Goal: Task Accomplishment & Management: Manage account settings

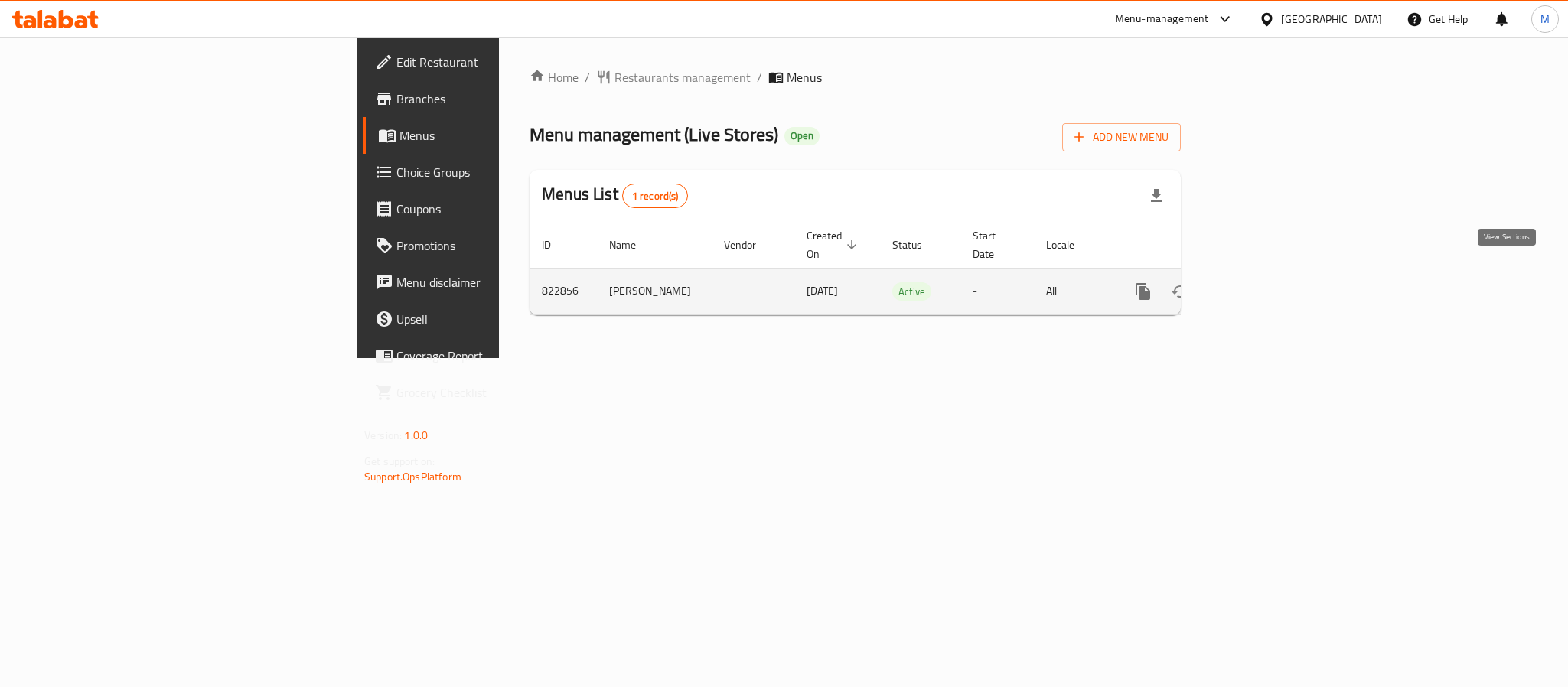
click at [1263, 282] on icon "enhanced table" at bounding box center [1253, 291] width 18 height 18
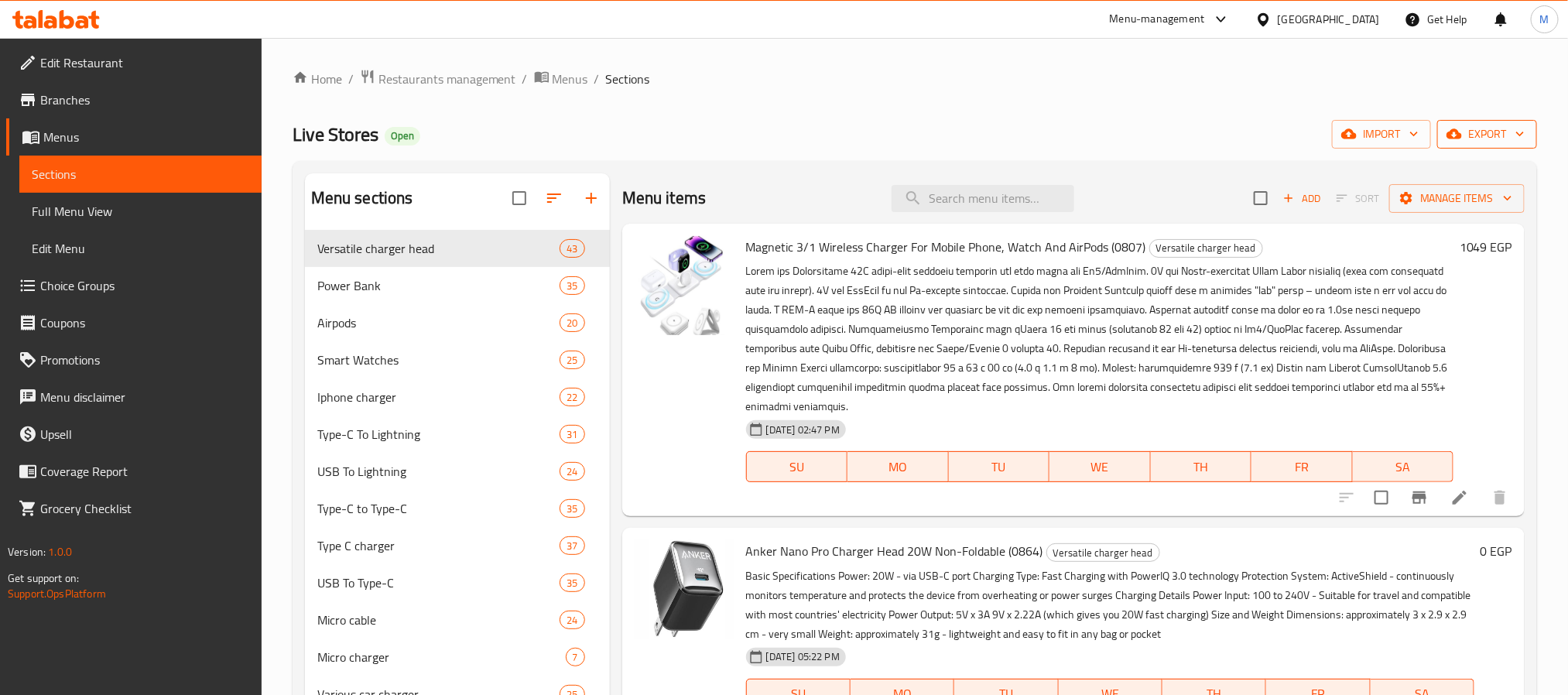
click at [1475, 128] on span "export" at bounding box center [1487, 134] width 75 height 20
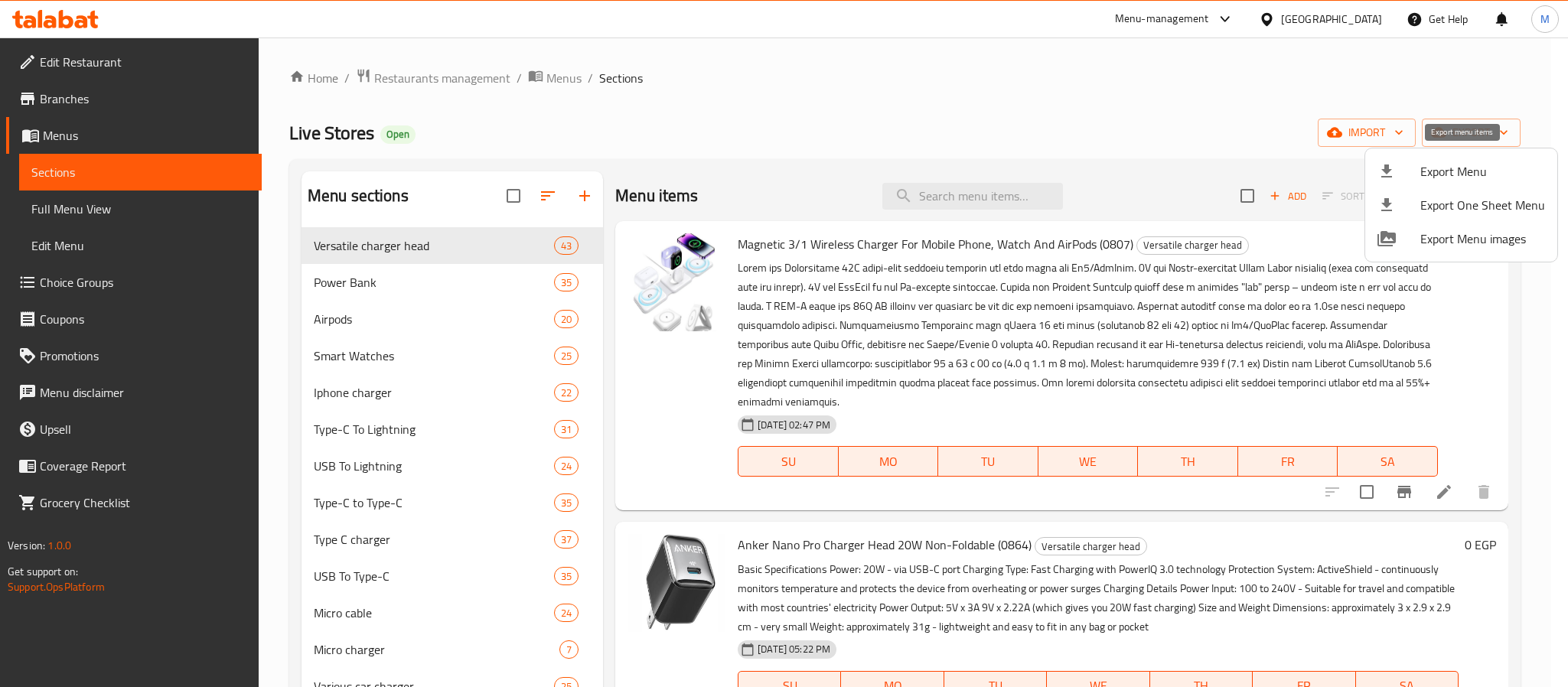
click at [1453, 170] on span "Export Menu" at bounding box center [1482, 171] width 125 height 18
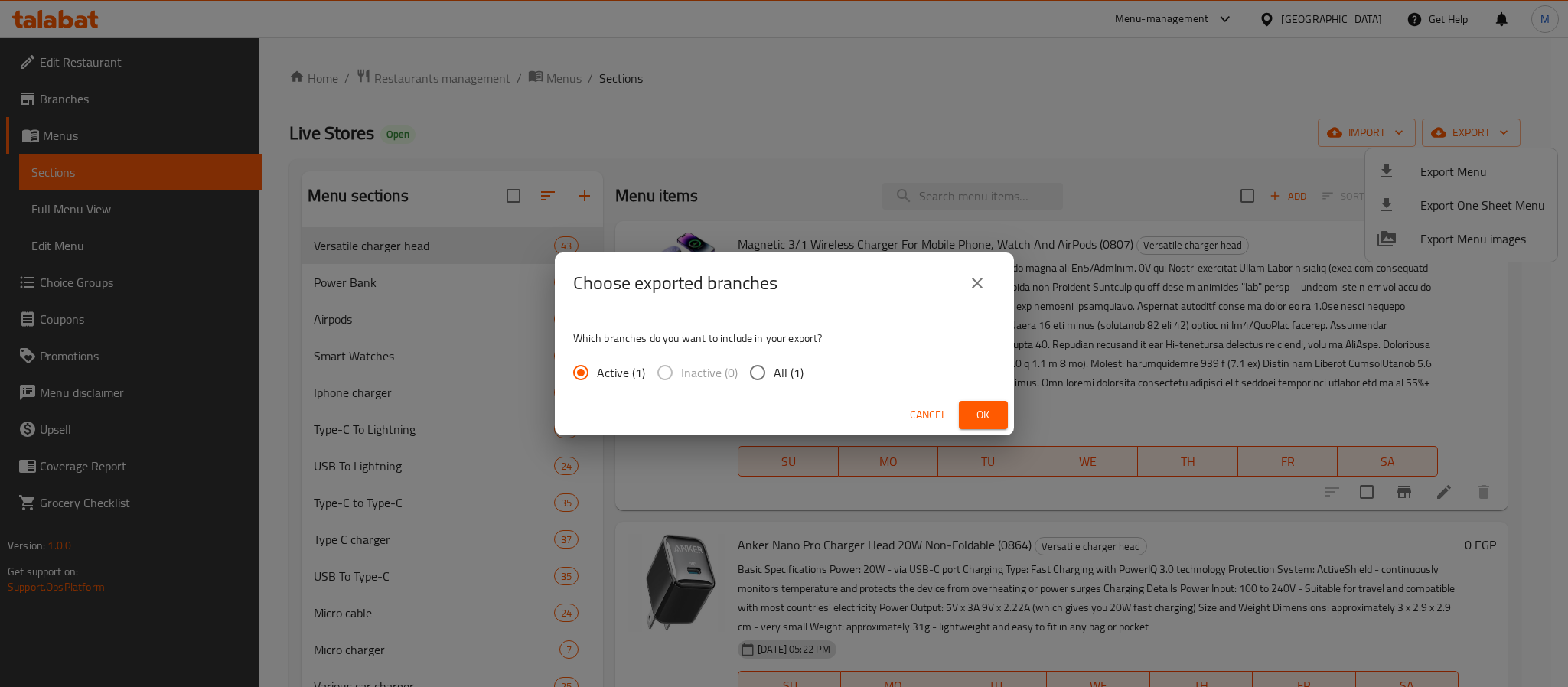
click at [781, 365] on span "All (1)" at bounding box center [788, 372] width 30 height 18
click at [774, 365] on input "All (1)" at bounding box center [756, 372] width 32 height 32
radio input "true"
click at [974, 418] on span "Ok" at bounding box center [983, 415] width 24 height 19
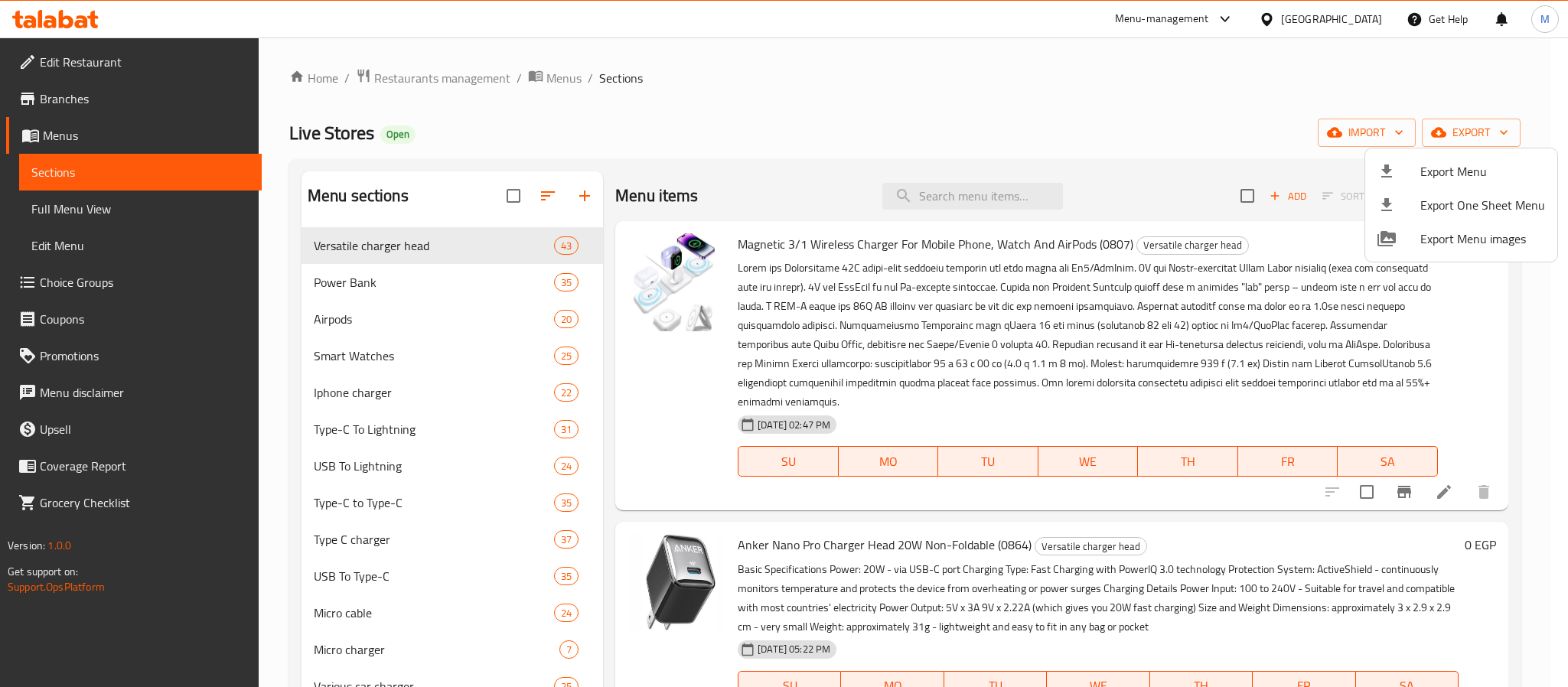
click at [948, 198] on div at bounding box center [784, 343] width 1568 height 687
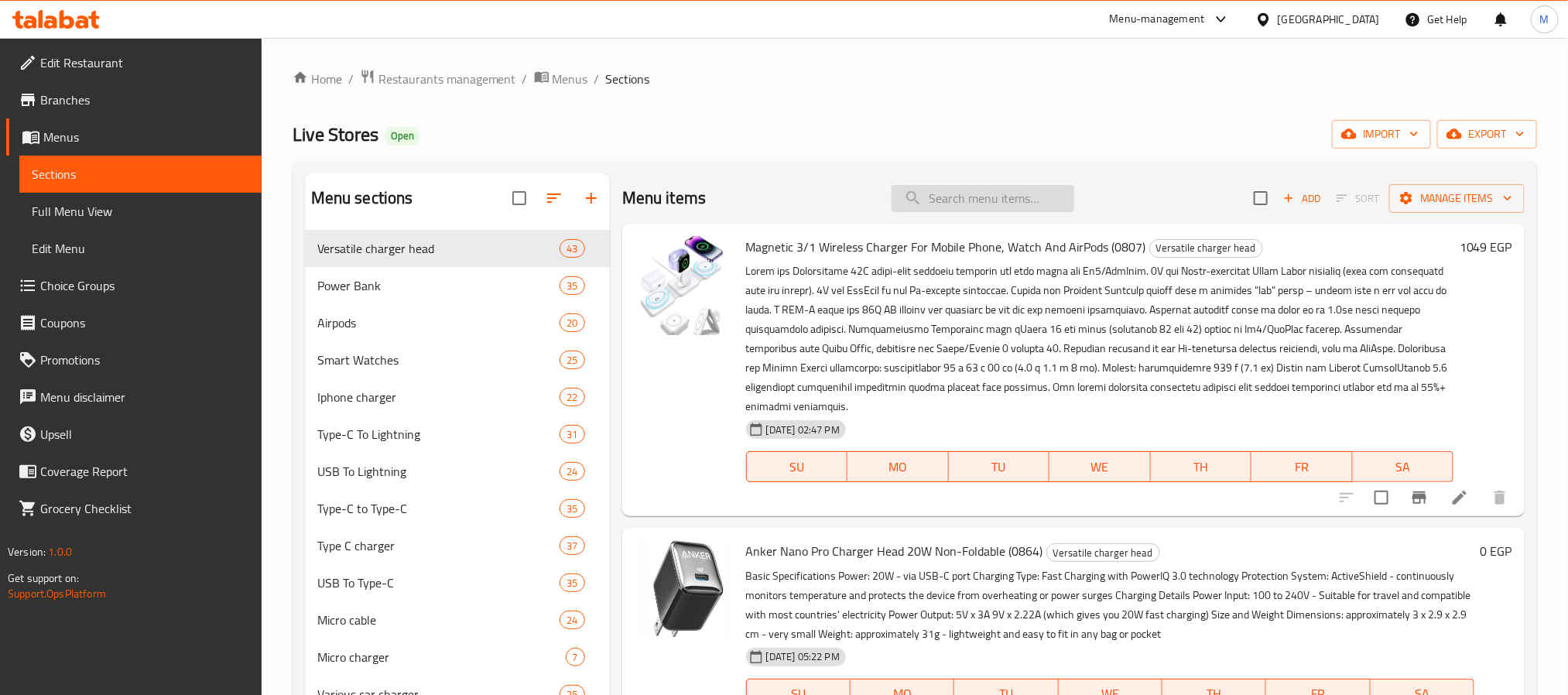
click at [959, 199] on input "search" at bounding box center [982, 198] width 183 height 27
paste input "Magnetic Wireless Charger For Mobile Phone, Watch And Airpods"
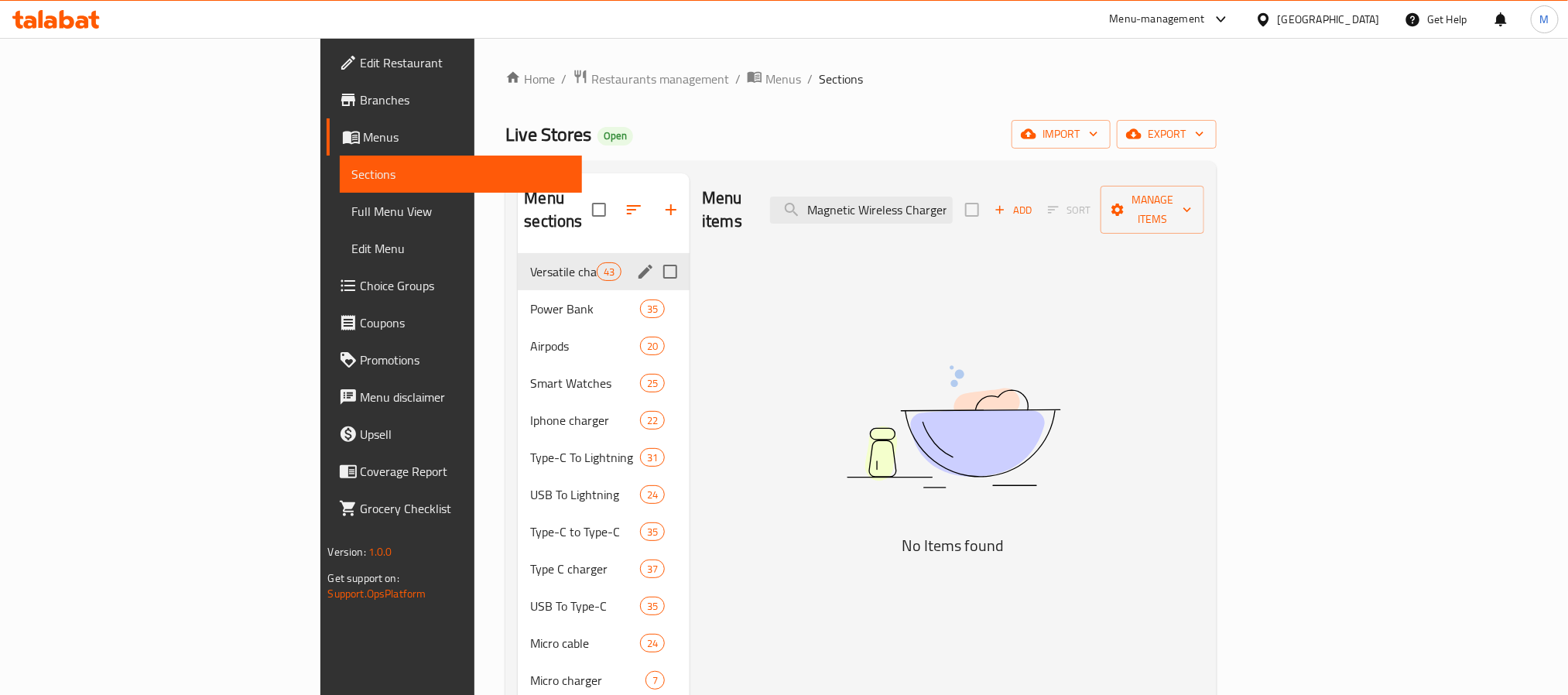
paste input "Borofone As13a ) 35w Type-c Charger Head"
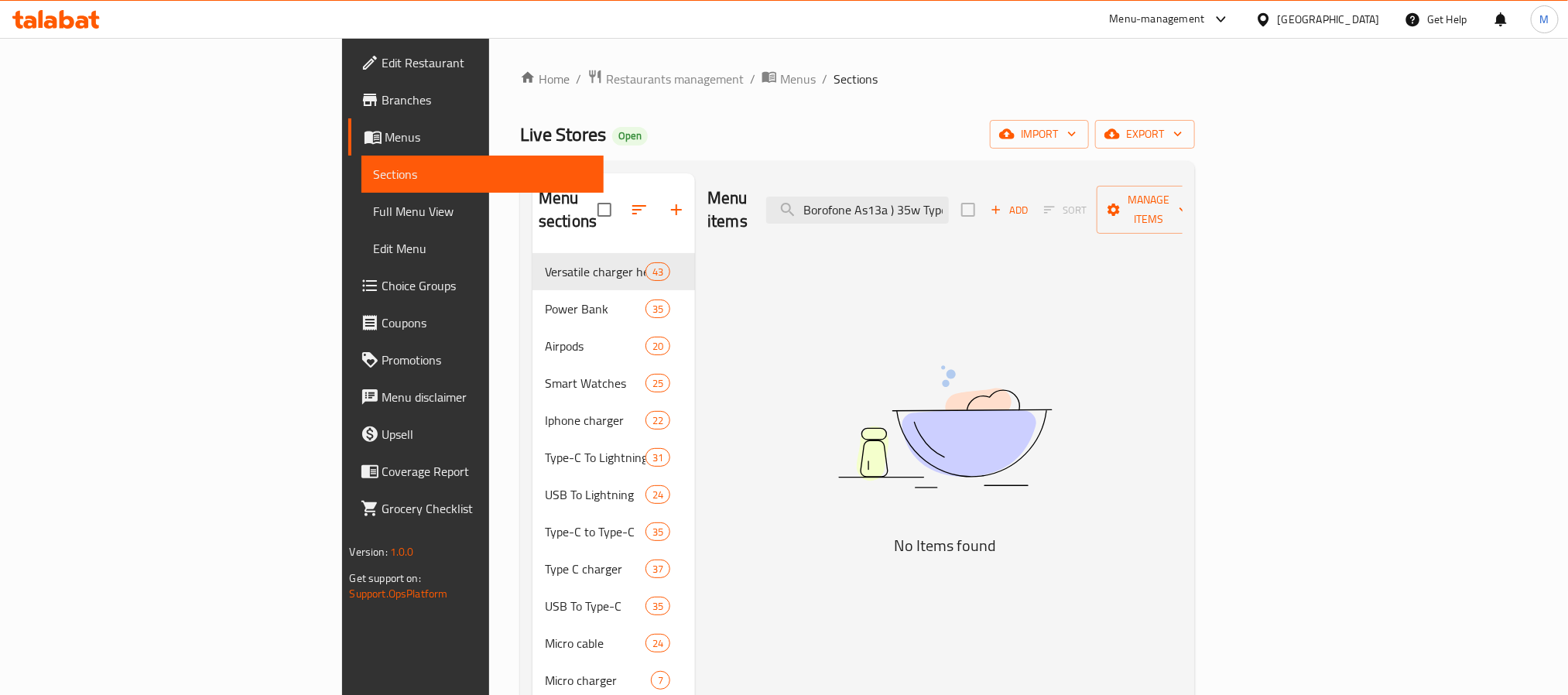
paste input "X-Scoot SuperVOOC Qualcomm 3.0 35W PD Charger Head"
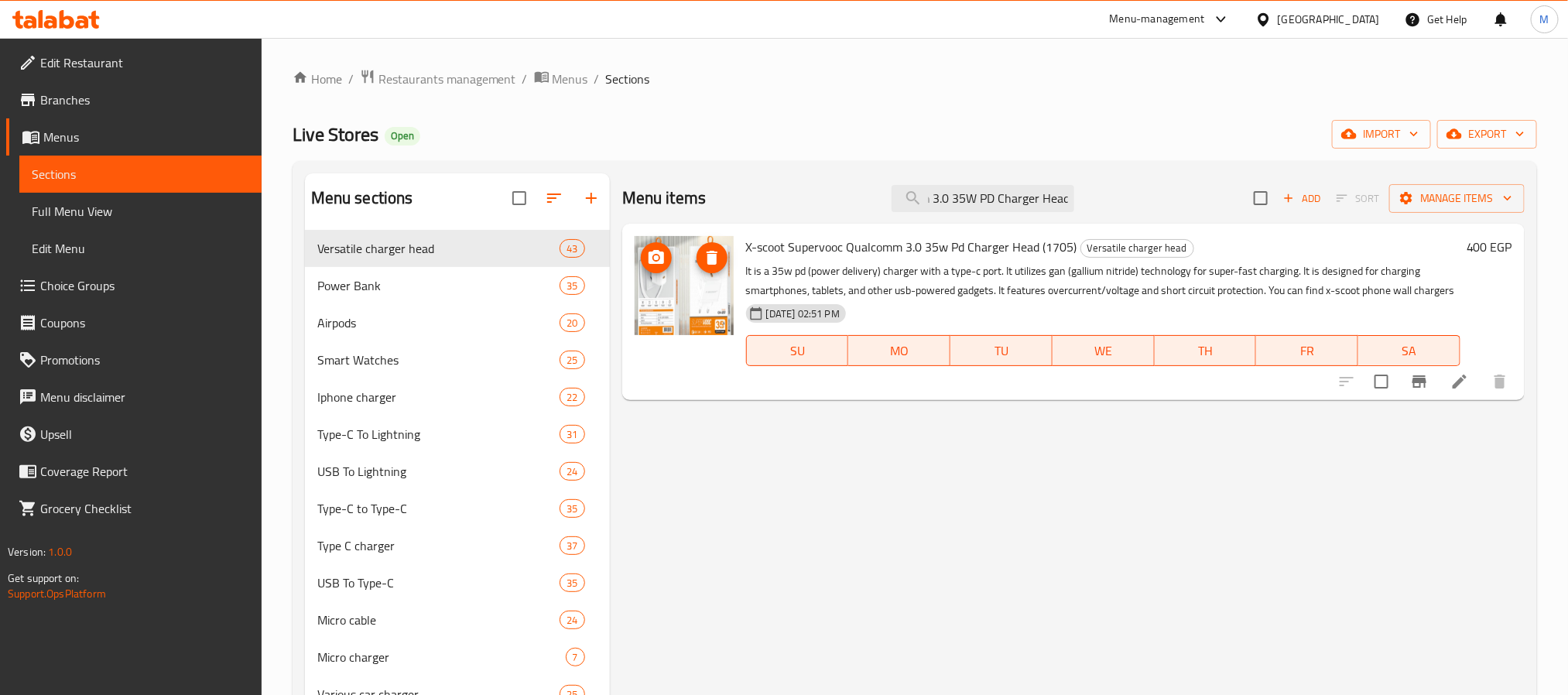
type input "X-Scoot SuperVOOC Qualcomm 3.0 35W PD Charger Head"
drag, startPoint x: 984, startPoint y: 47, endPoint x: 1051, endPoint y: 95, distance: 82.4
click at [1492, 247] on h6 "400 EGP" at bounding box center [1490, 247] width 46 height 22
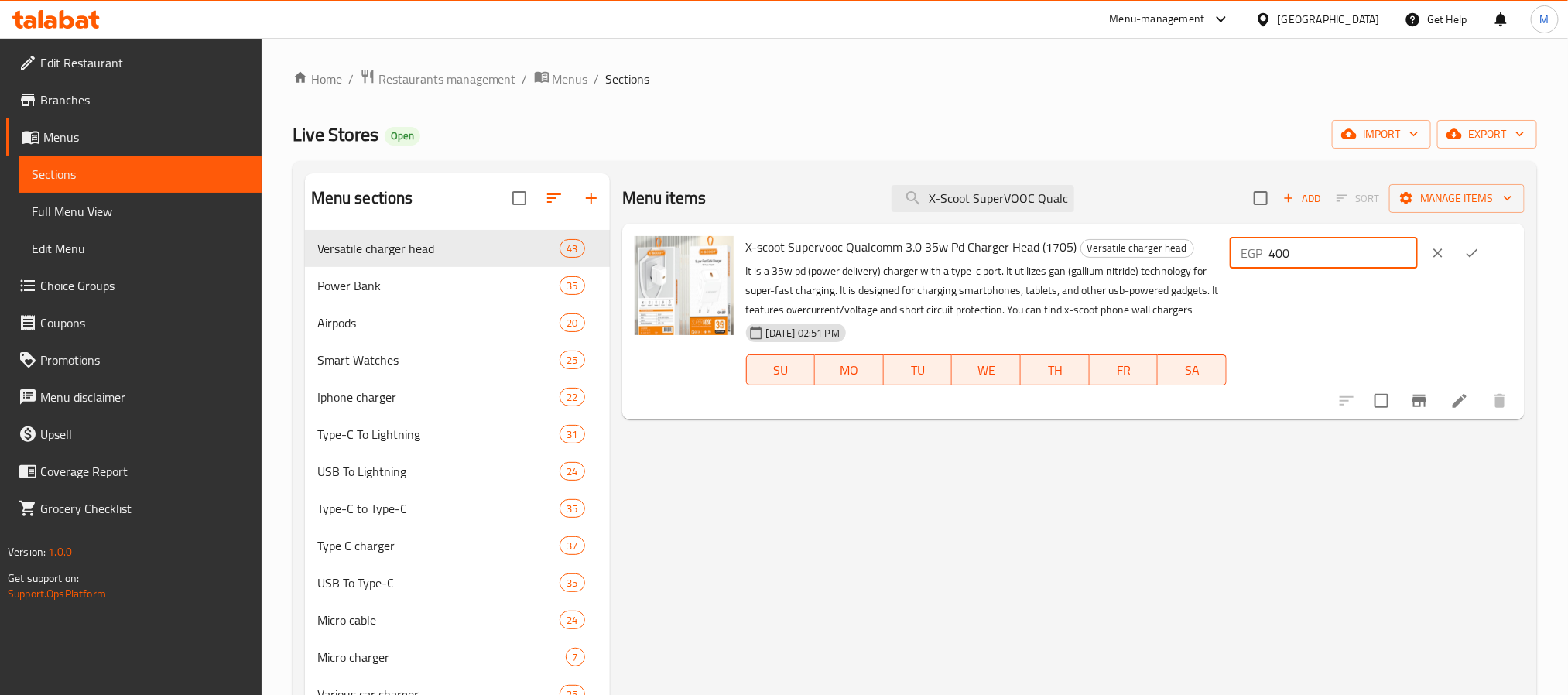
click at [1343, 251] on input "400" at bounding box center [1343, 253] width 150 height 31
paste input "5"
type input "500"
click at [1490, 251] on button "ok" at bounding box center [1472, 253] width 34 height 34
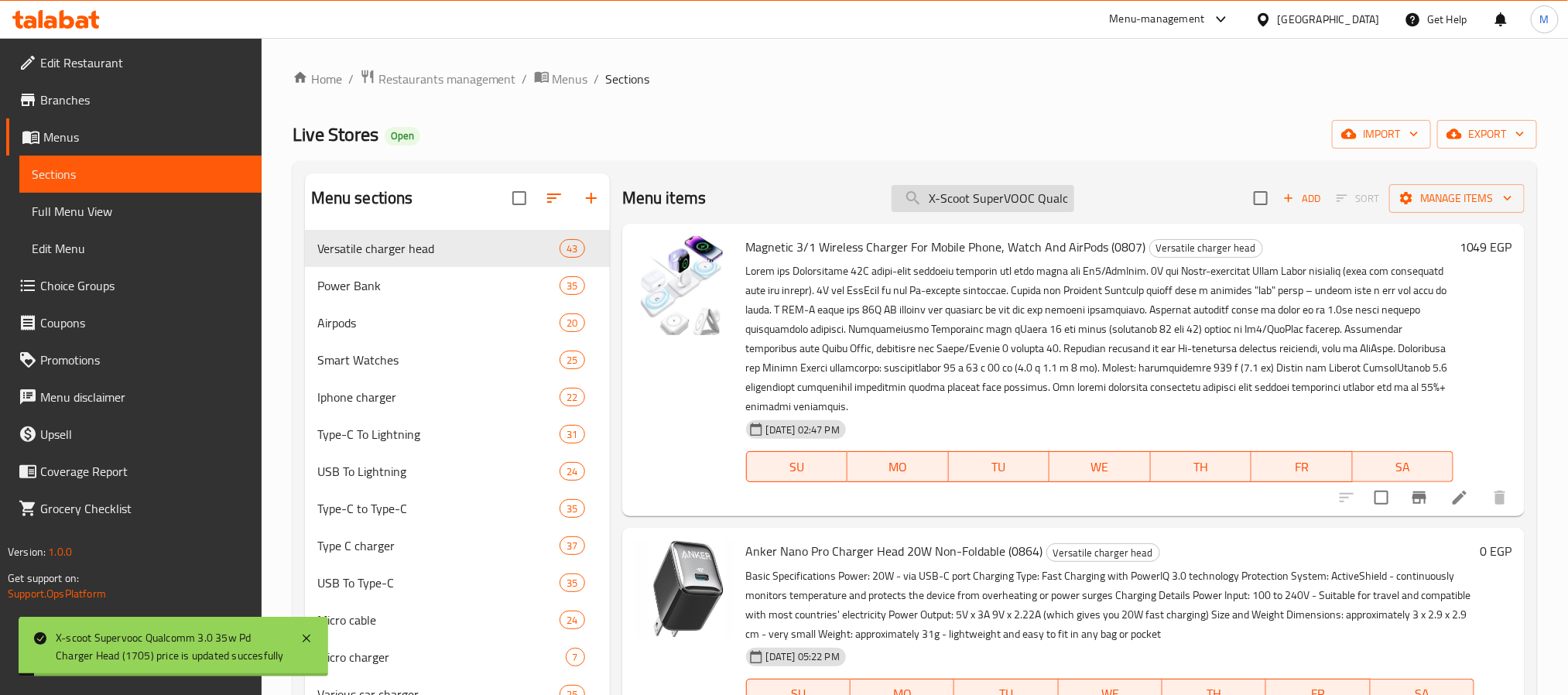
click at [1009, 212] on input "X-Scoot SuperVOOC Qualcomm 3.0 35W PD Charger Head" at bounding box center [982, 198] width 183 height 27
paste input "Magnetic Wireless Charger For Mobile Phone, Watch And Airpods"
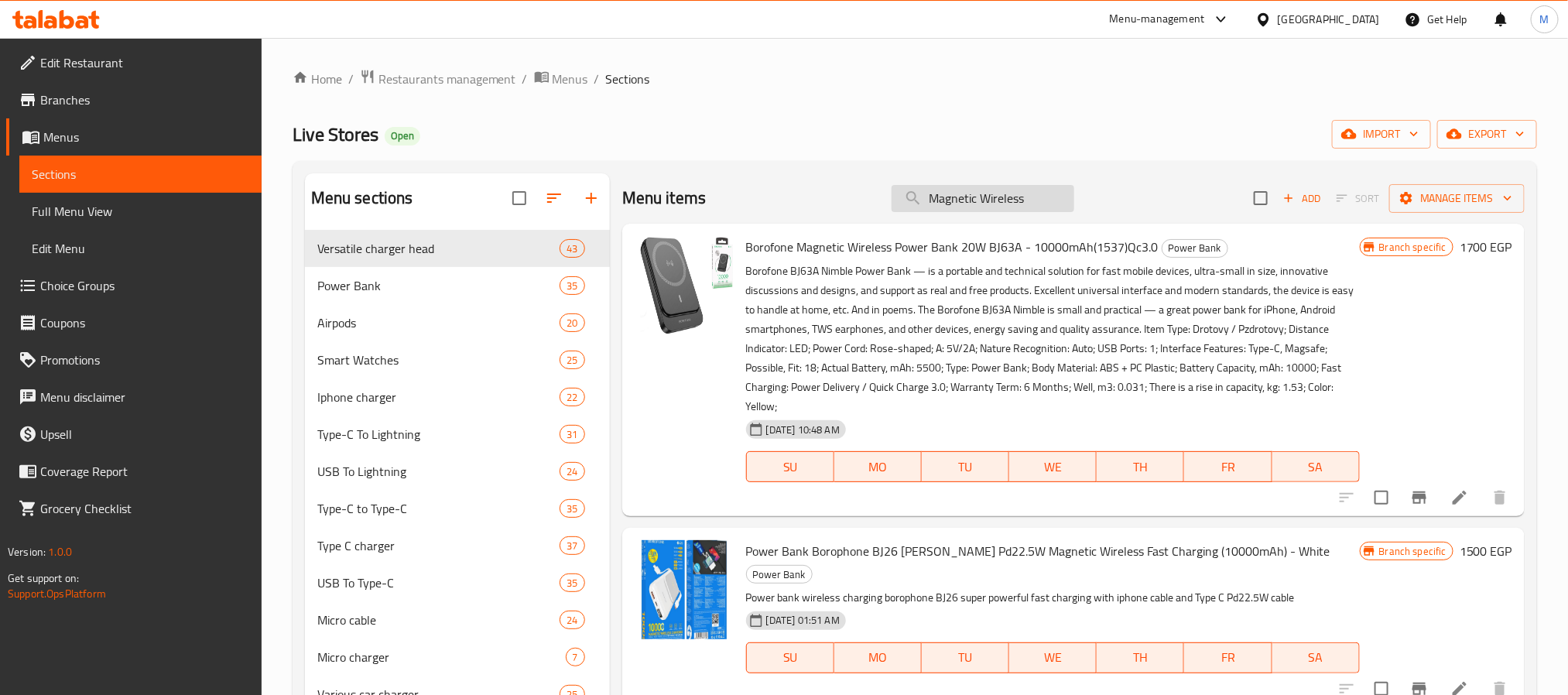
paste input "Magnetic Wireless Charger For Mobile Phone, Watch And Airpods"
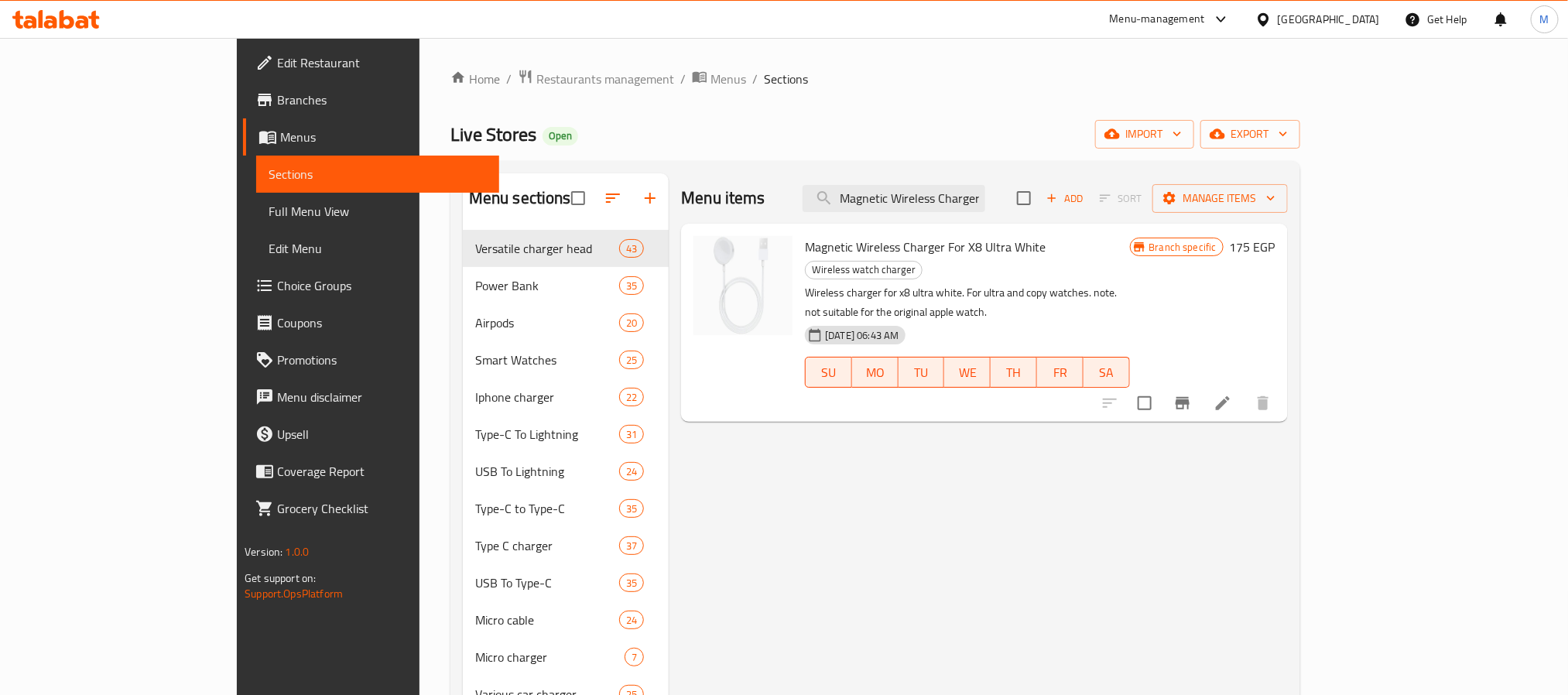
paste input "Borofone As13a ) 35w Type-c Charger Head"
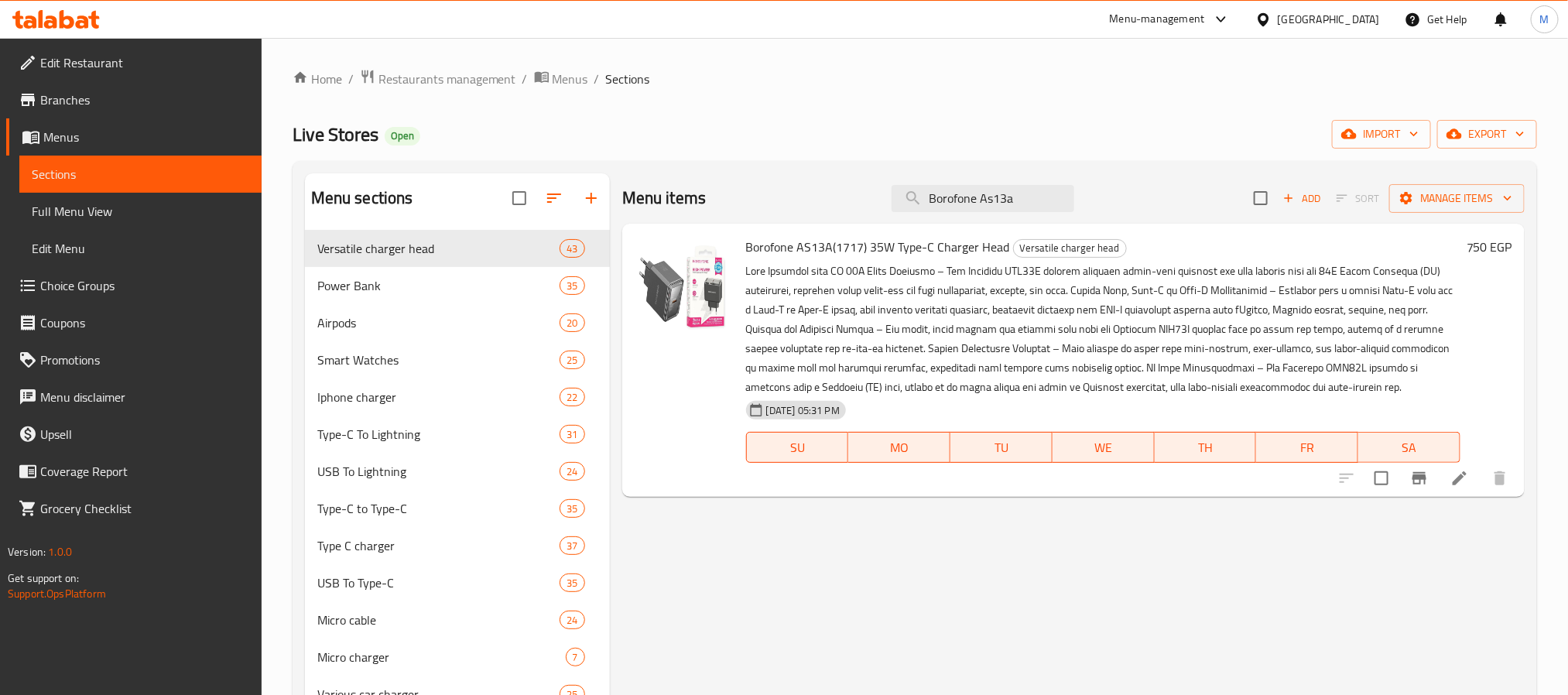
type input "Borofone As13a"
click at [1475, 244] on h6 "750 EGP" at bounding box center [1490, 247] width 46 height 22
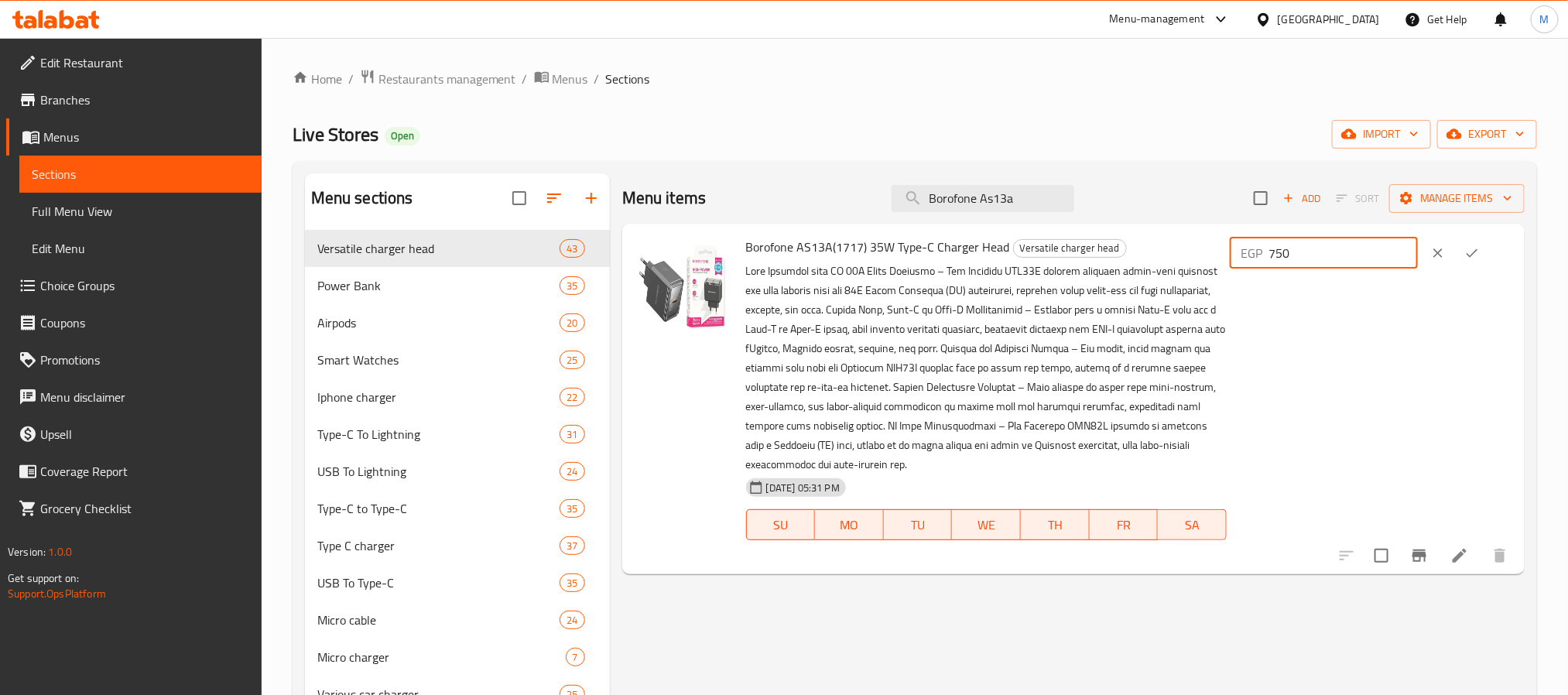
click at [1345, 253] on input "750" at bounding box center [1343, 253] width 150 height 31
paste input "8"
type input "850"
click at [1475, 251] on icon "ok" at bounding box center [1472, 253] width 16 height 16
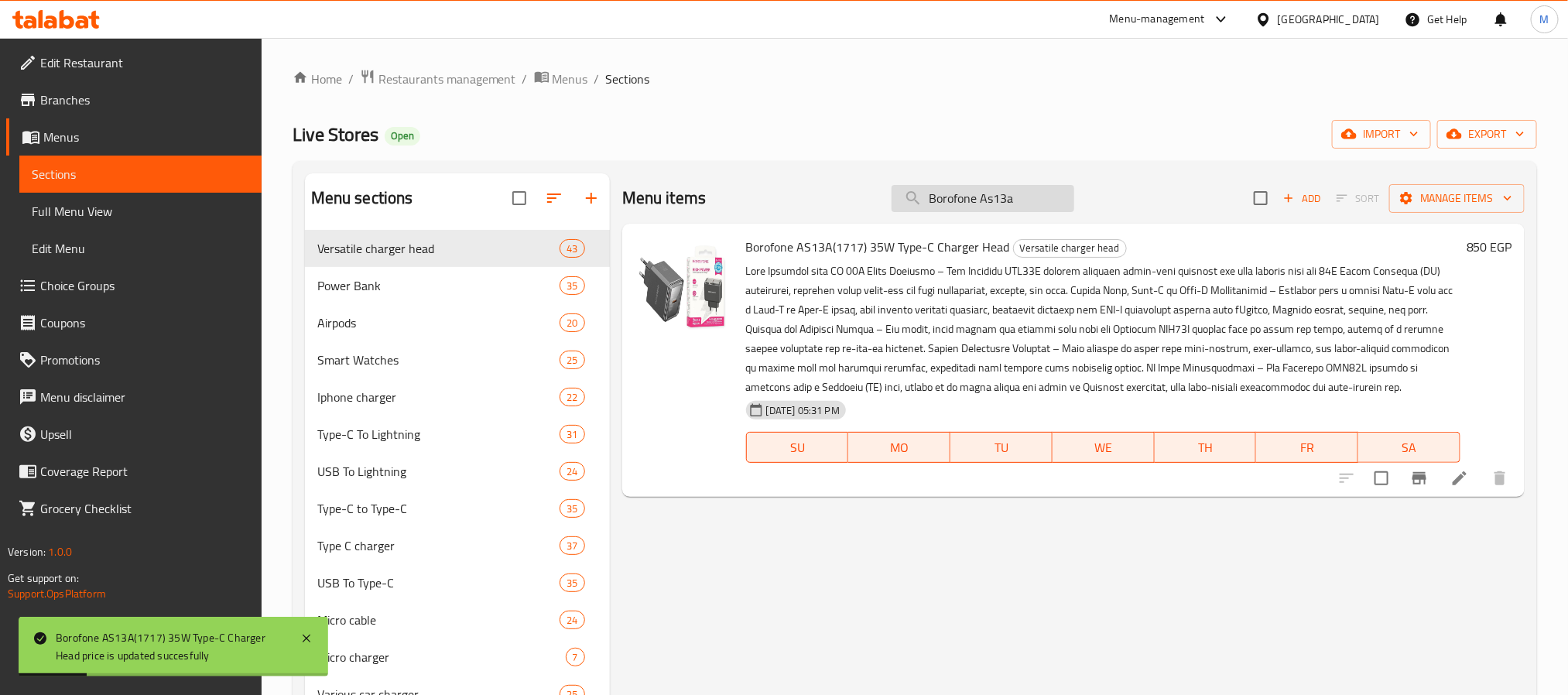
click at [1041, 205] on input "Borofone As13a" at bounding box center [982, 198] width 183 height 27
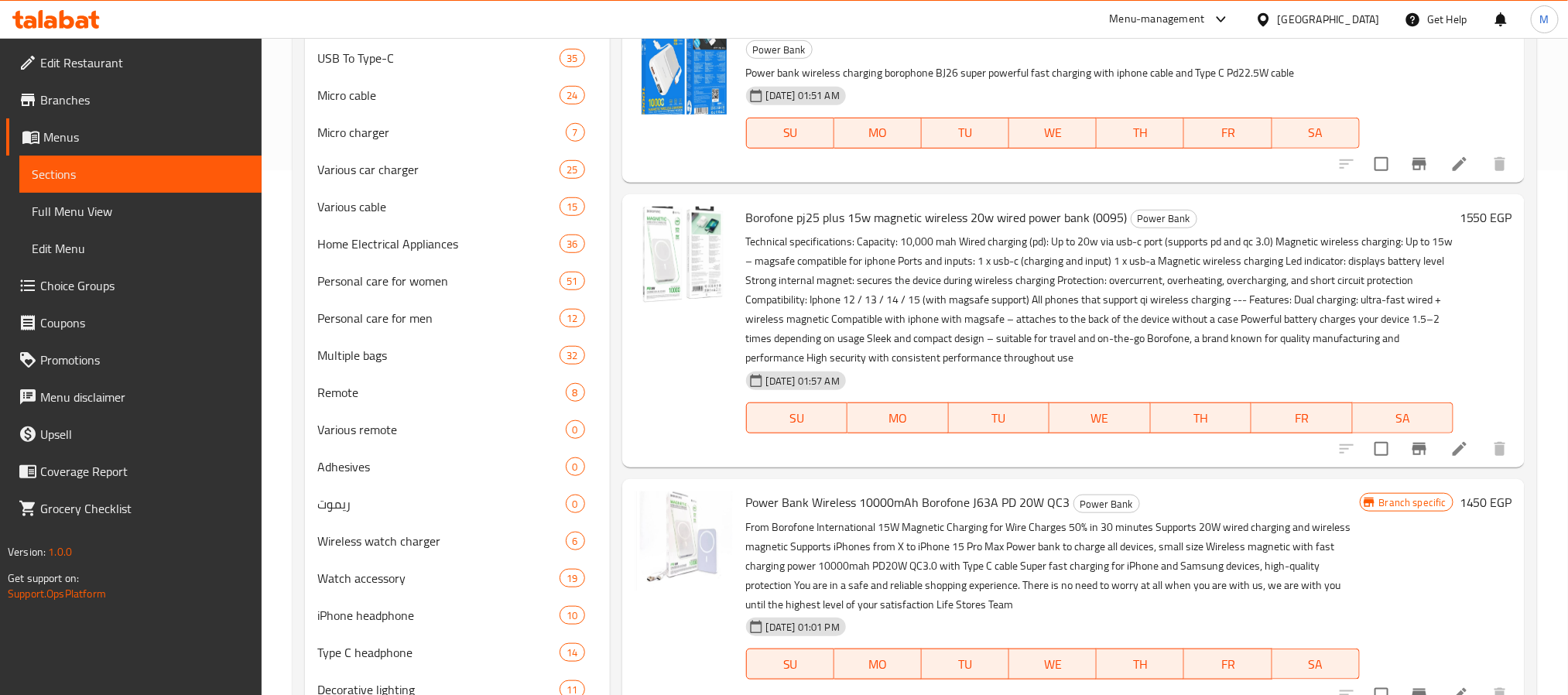
scroll to position [61, 0]
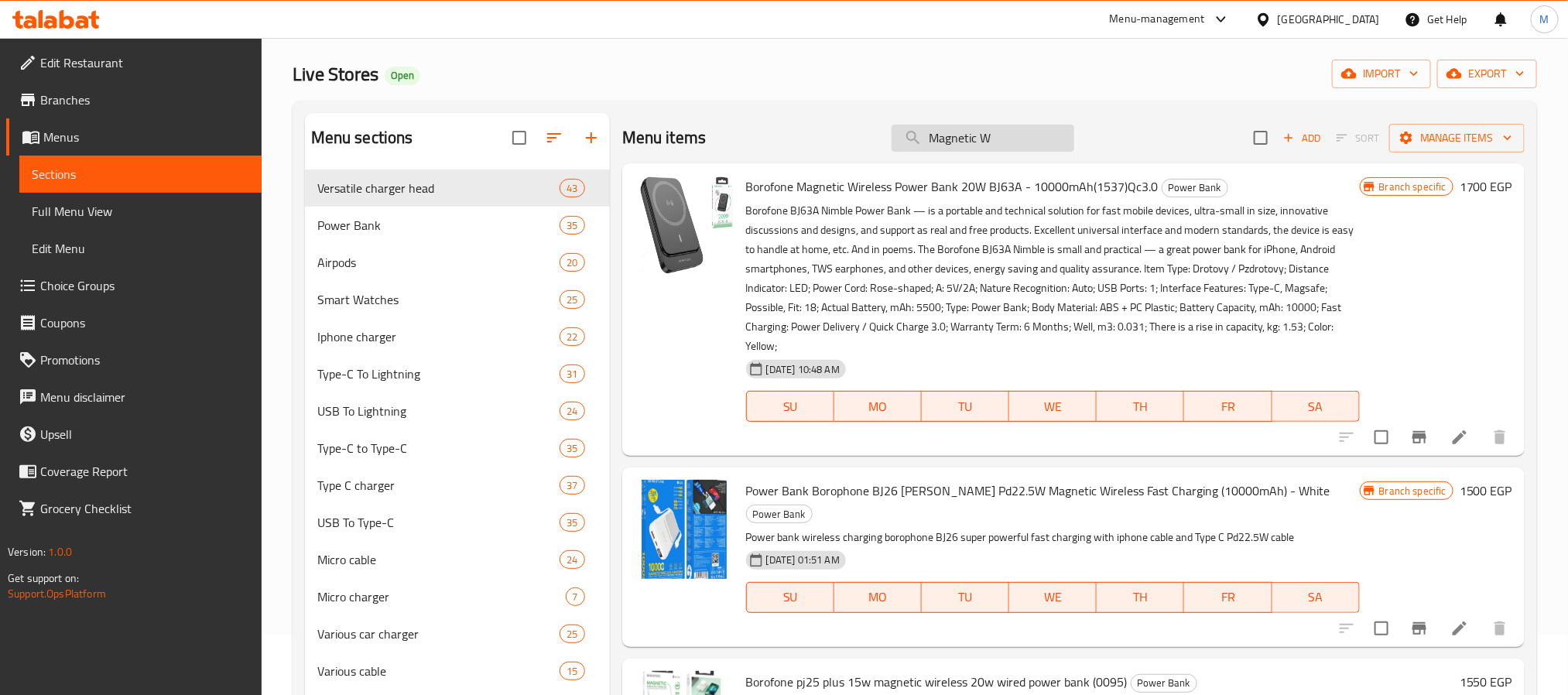
click at [985, 132] on input "Magnetic W" at bounding box center [982, 138] width 183 height 27
paste input "X-Scoot SuperVOOC Qualcomm 3.0 35W PD Charger Head"
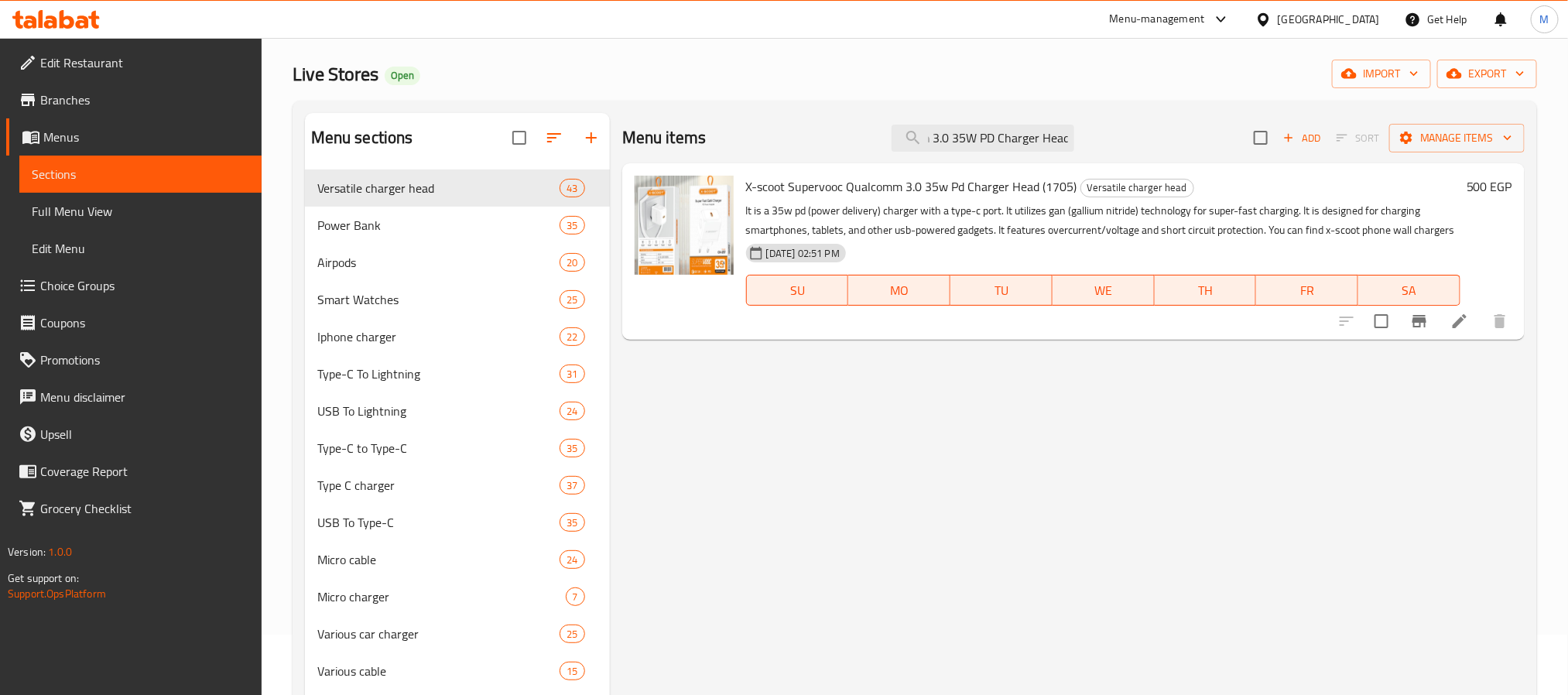
scroll to position [0, 0]
paste input "Borofone As13a ) 35w Type-c Charger Head"
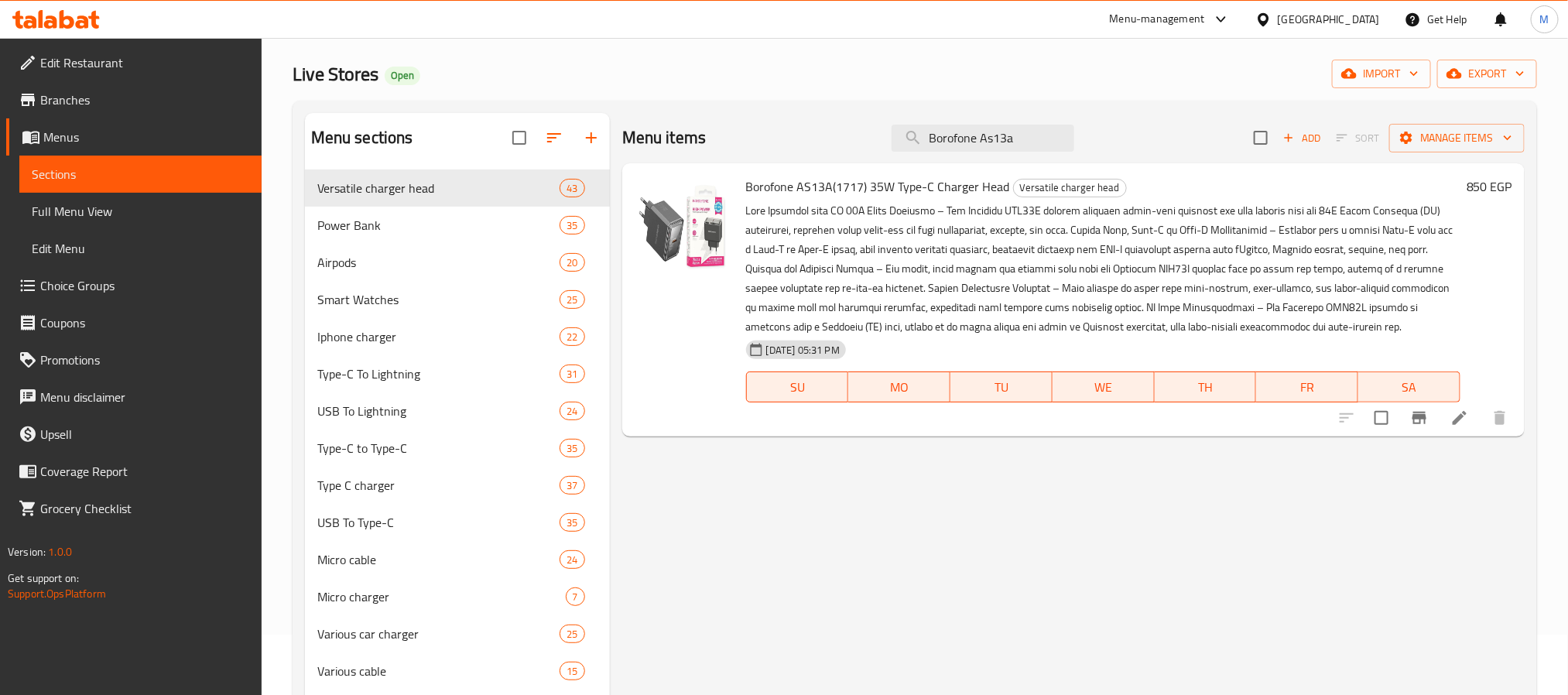
paste input "X-Scoot SuperVOOC Qualcomm 3.0 35W PD Charger Head"
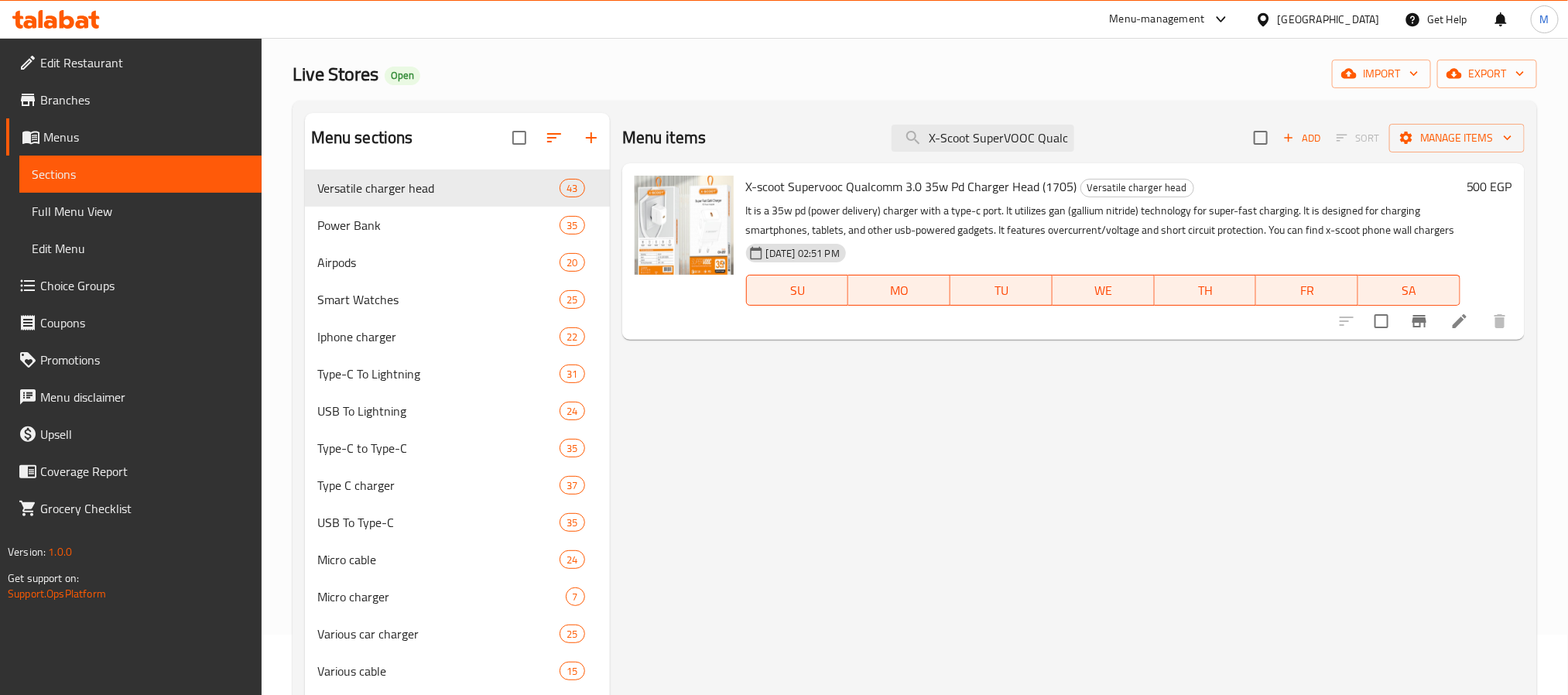
paste input "Samsung 25W Fast Charging Type-C Charger Head Copy"
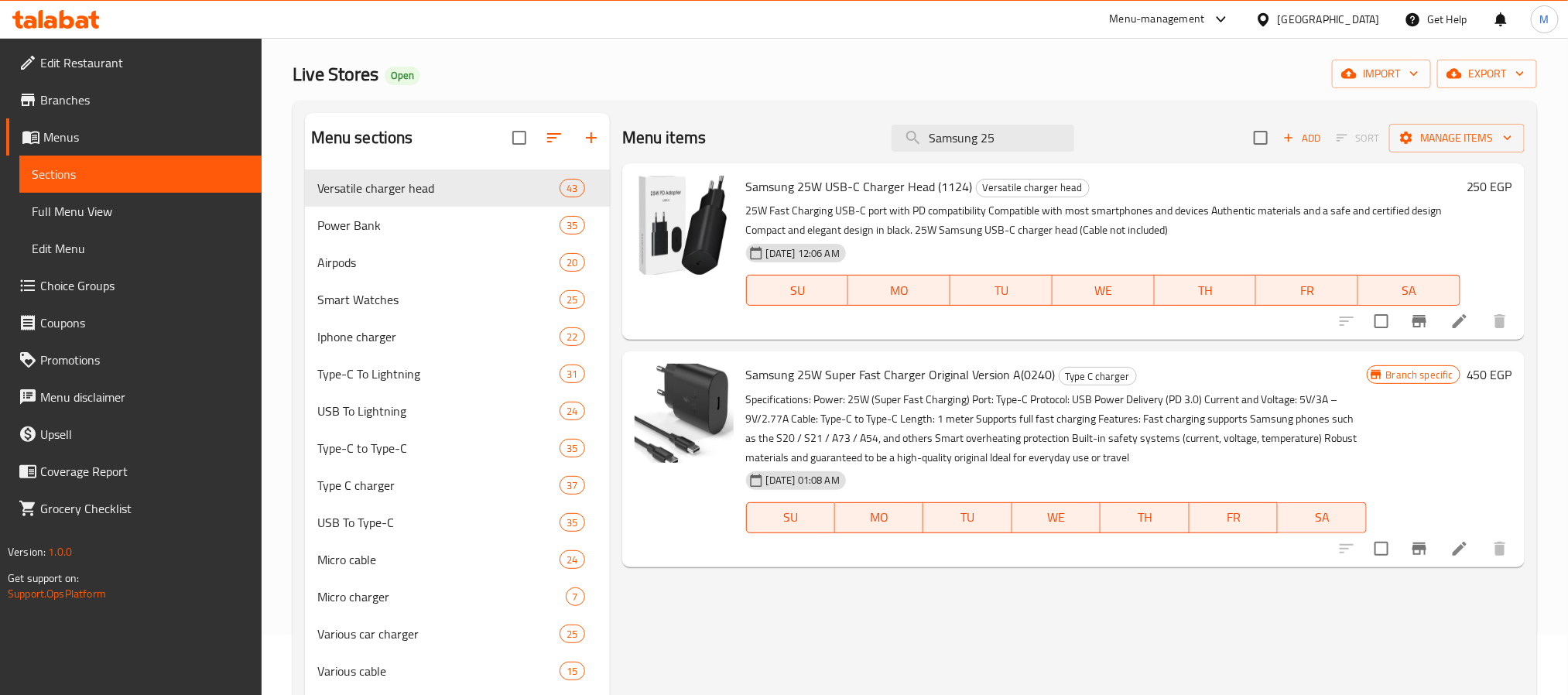
paste input "1124"
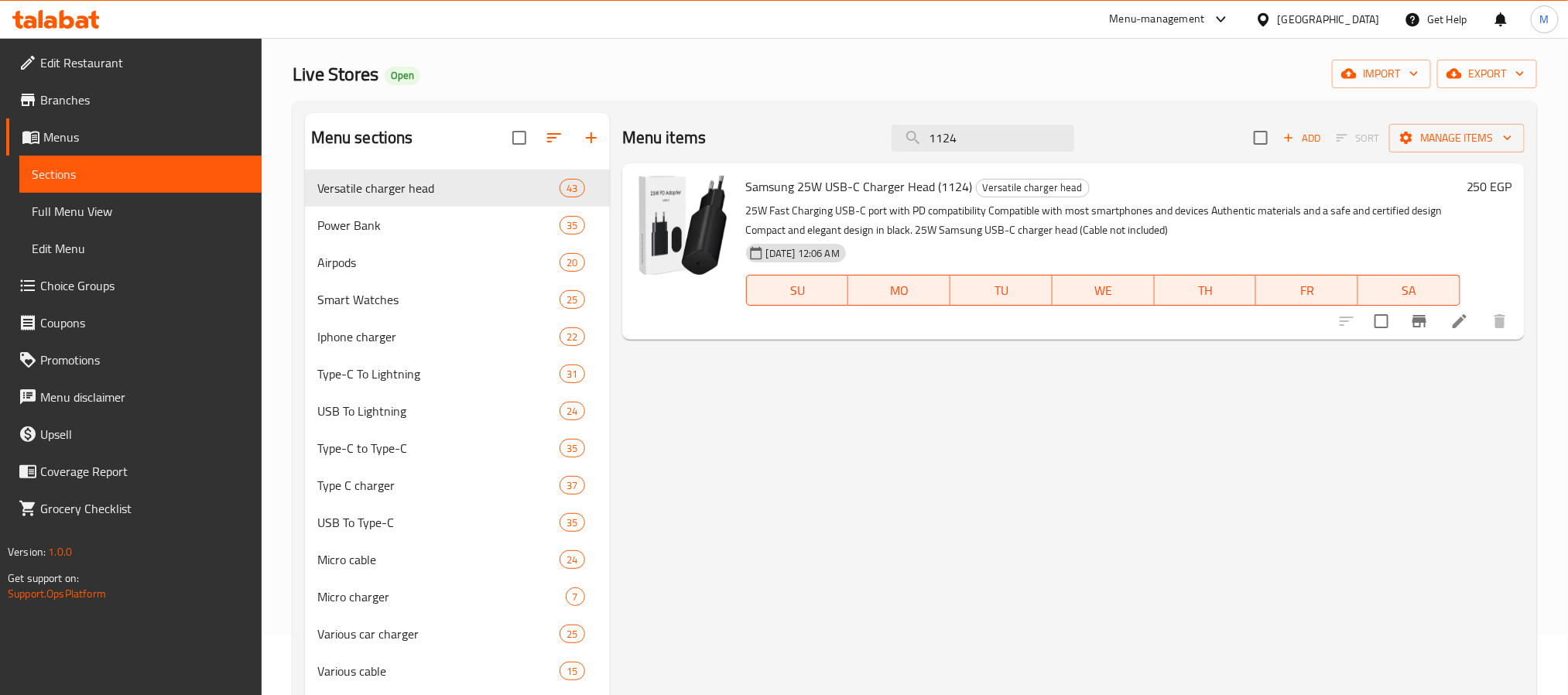
type input "1124"
click at [1484, 187] on h6 "250 EGP" at bounding box center [1490, 187] width 46 height 22
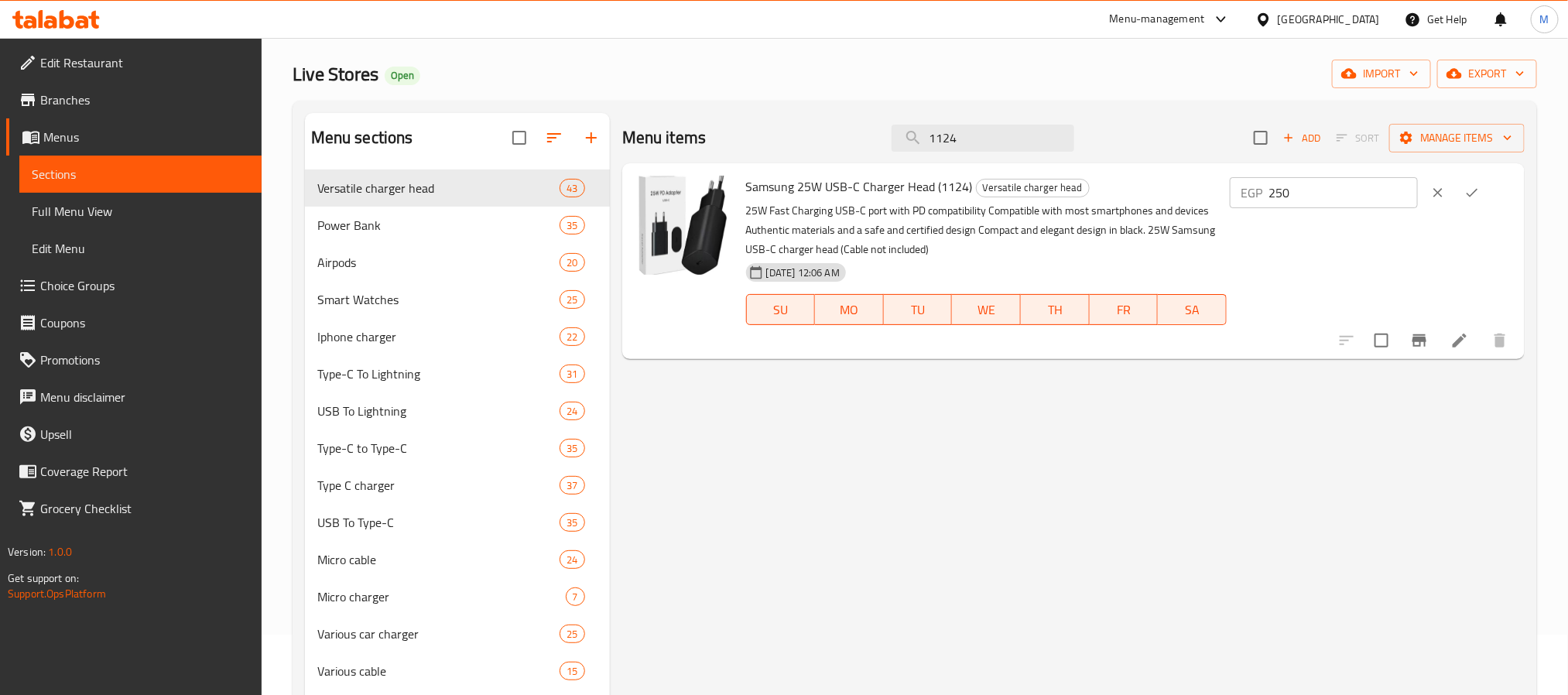
click at [1331, 184] on input "250" at bounding box center [1343, 193] width 150 height 31
paste input "9"
type input "290"
click at [1478, 195] on icon "ok" at bounding box center [1473, 193] width 12 height 9
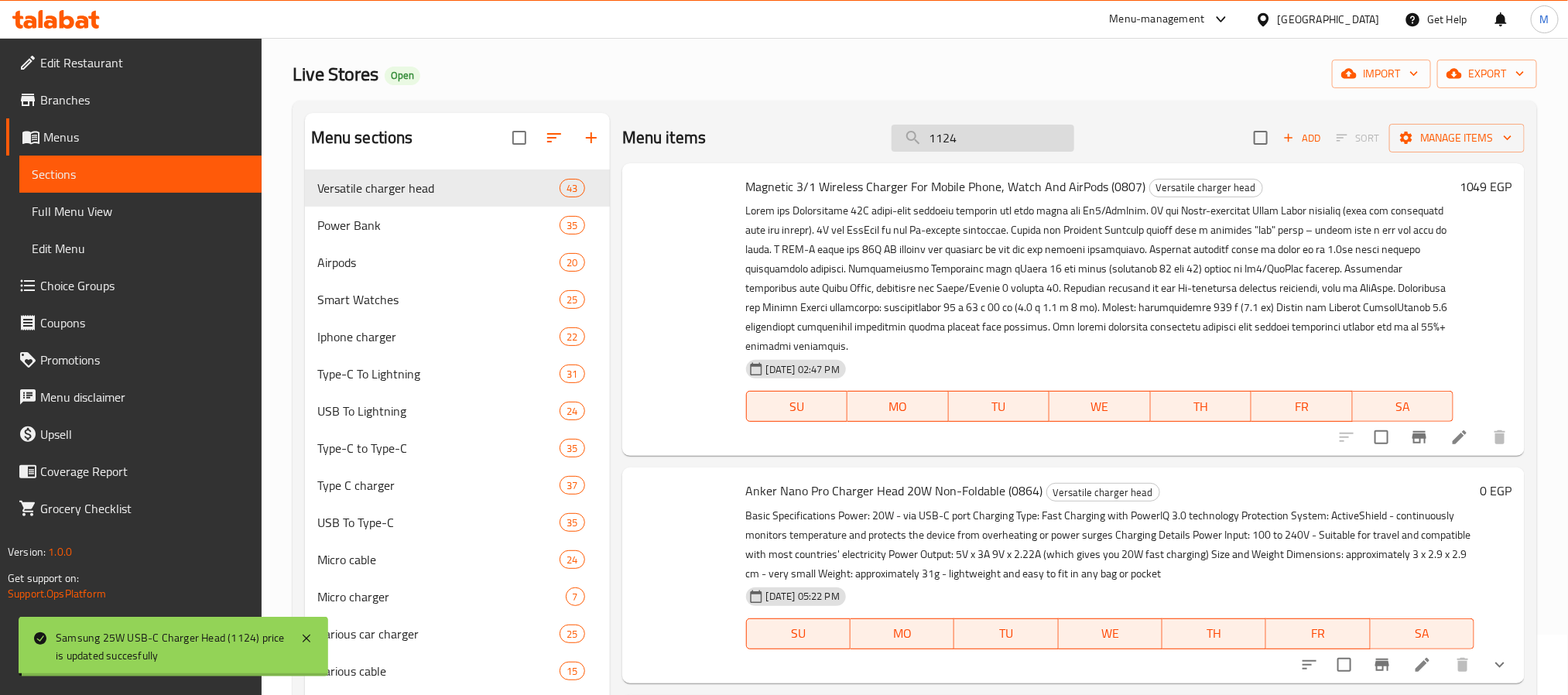
click at [1010, 136] on input "1124" at bounding box center [982, 138] width 183 height 27
paste input "807"
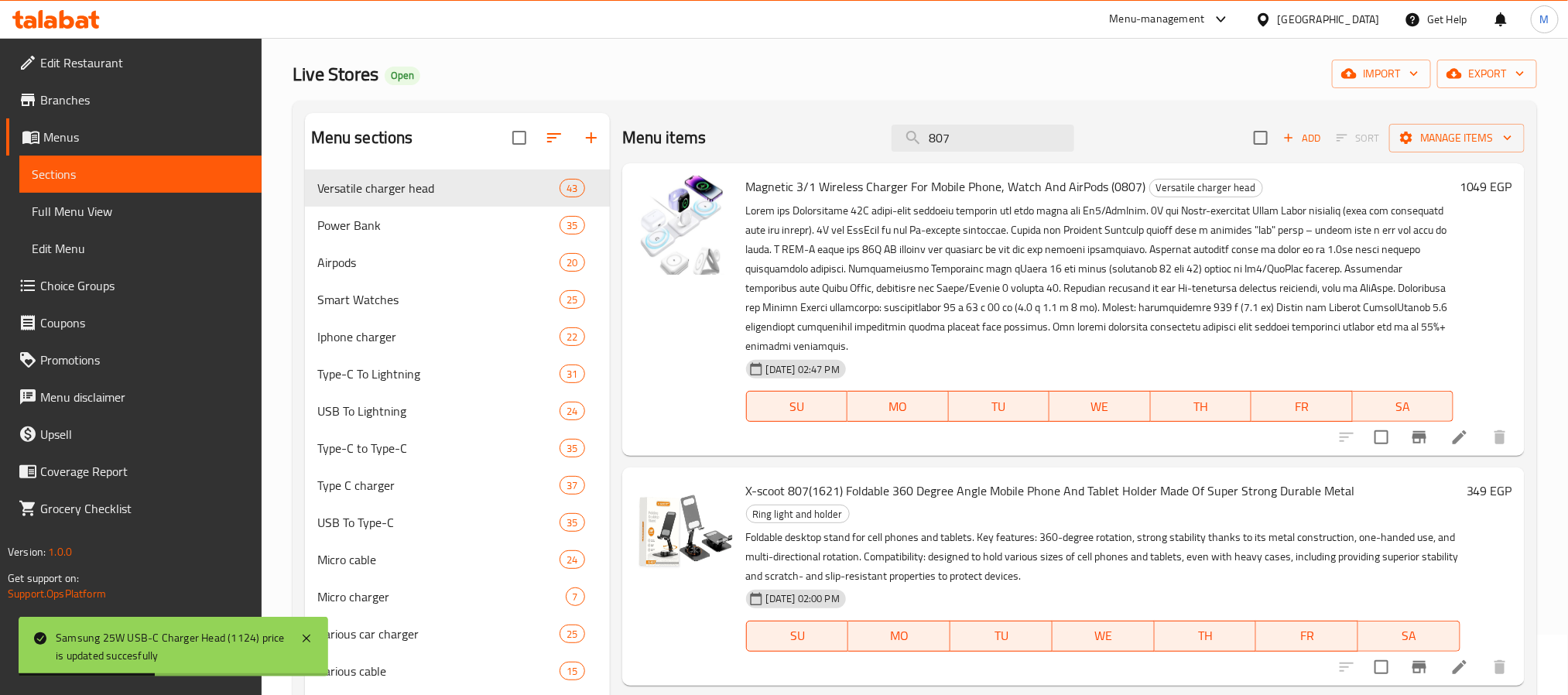
type input "807"
click at [1484, 184] on h6 "1049 EGP" at bounding box center [1486, 187] width 53 height 22
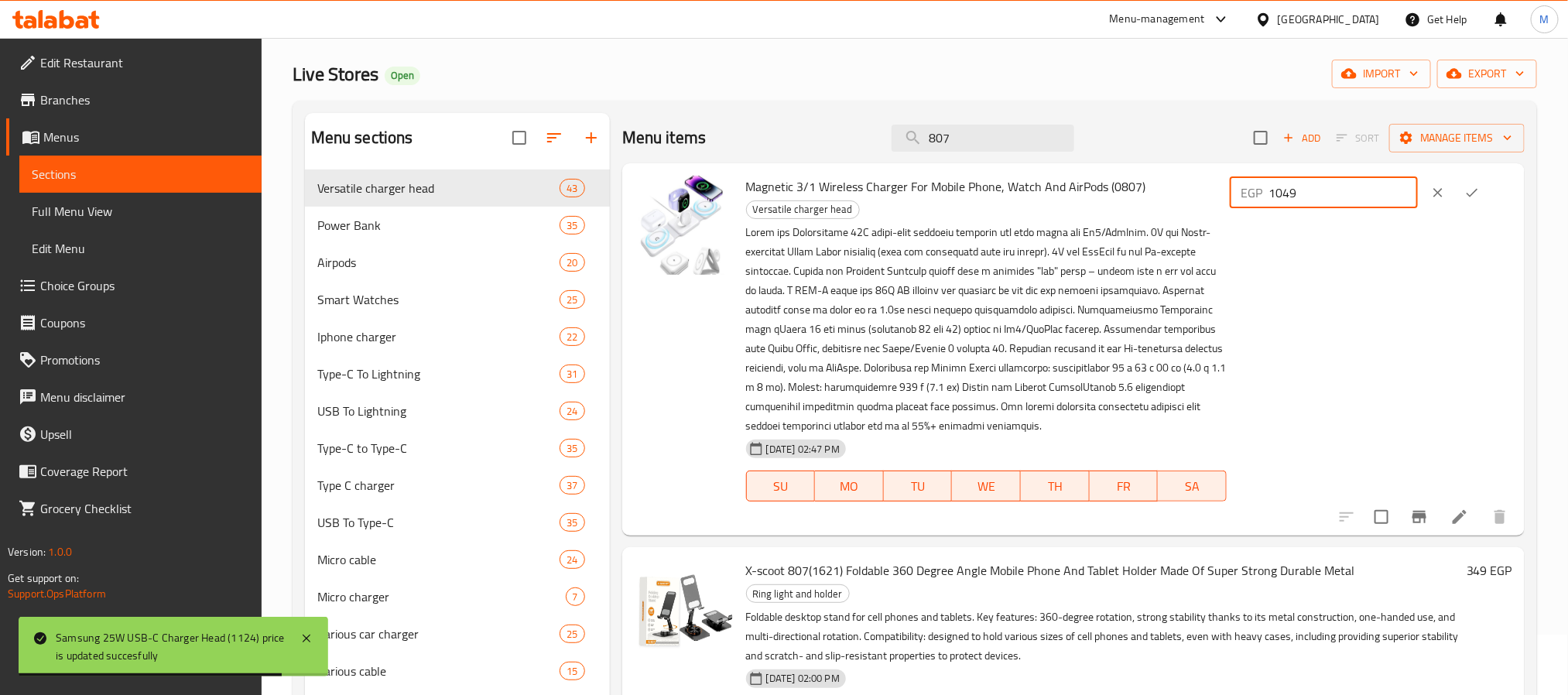
click at [1341, 195] on input "1049" at bounding box center [1343, 193] width 150 height 31
paste input "200"
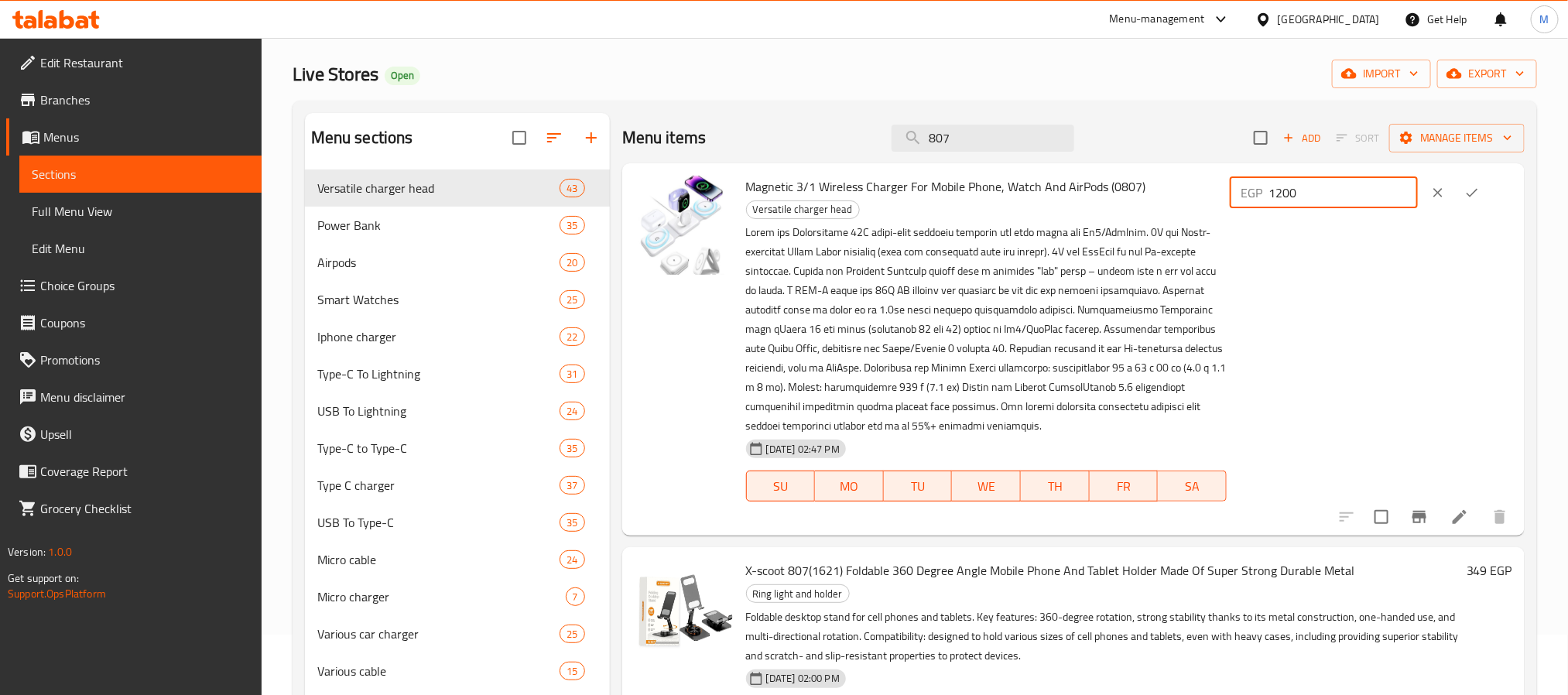
type input "1200"
click at [1475, 188] on icon "ok" at bounding box center [1472, 193] width 16 height 16
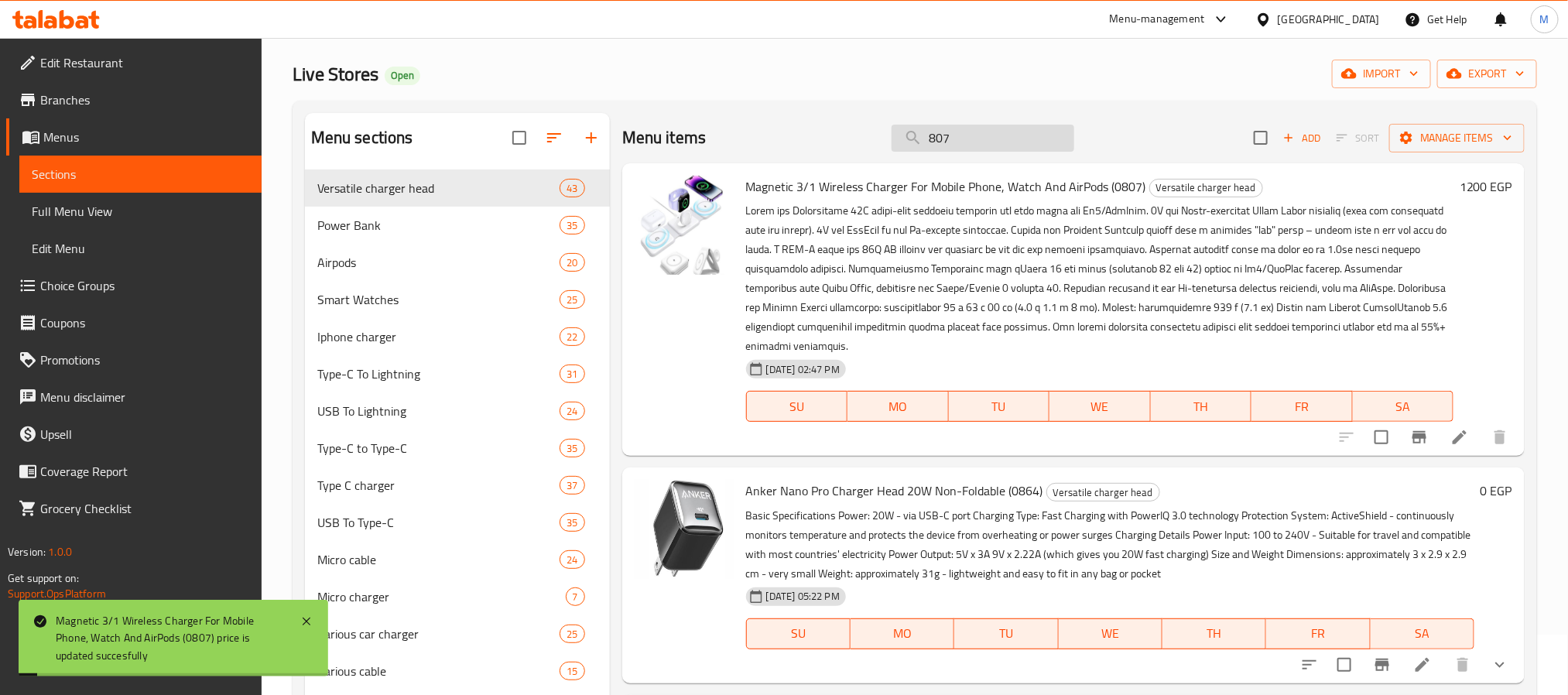
click at [985, 147] on input "807" at bounding box center [982, 138] width 183 height 27
paste input "166"
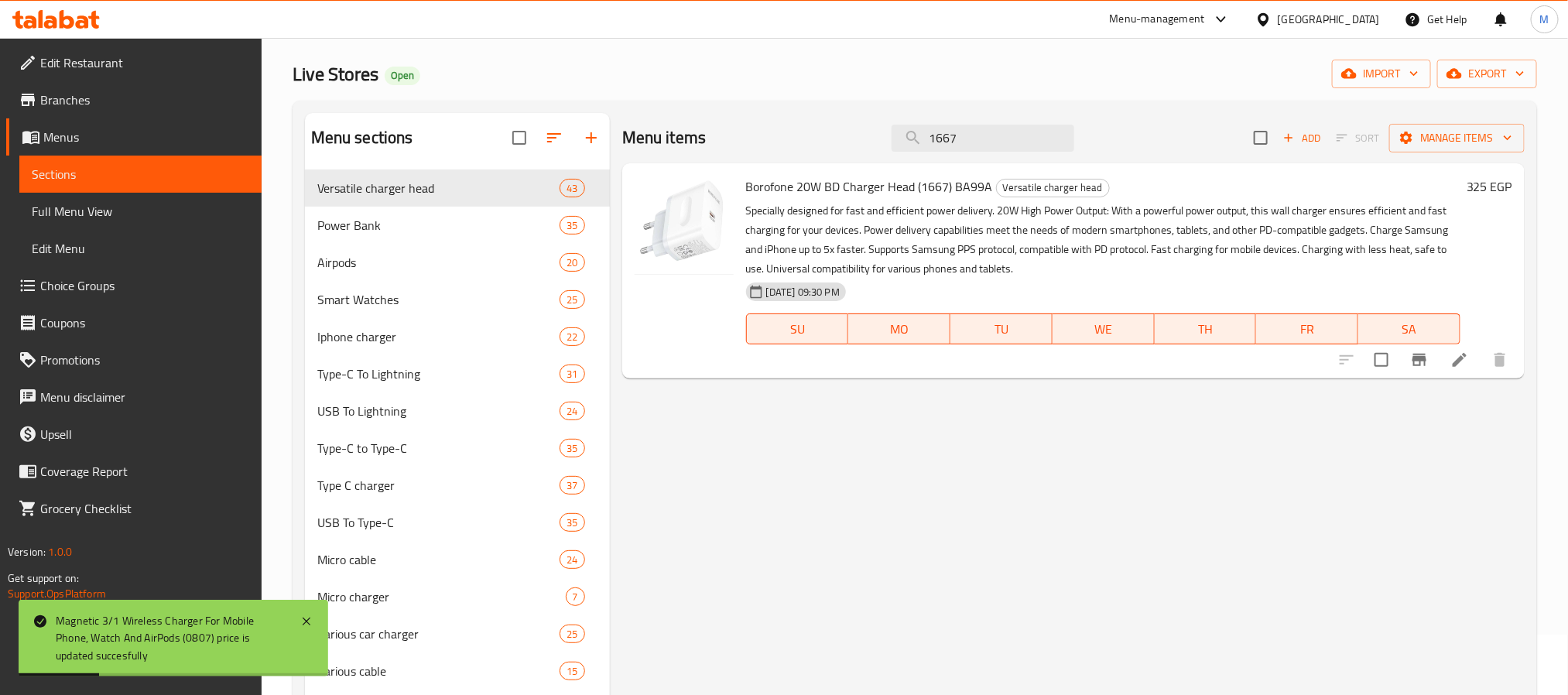
type input "1667"
click at [1491, 186] on h6 "325 EGP" at bounding box center [1490, 187] width 46 height 22
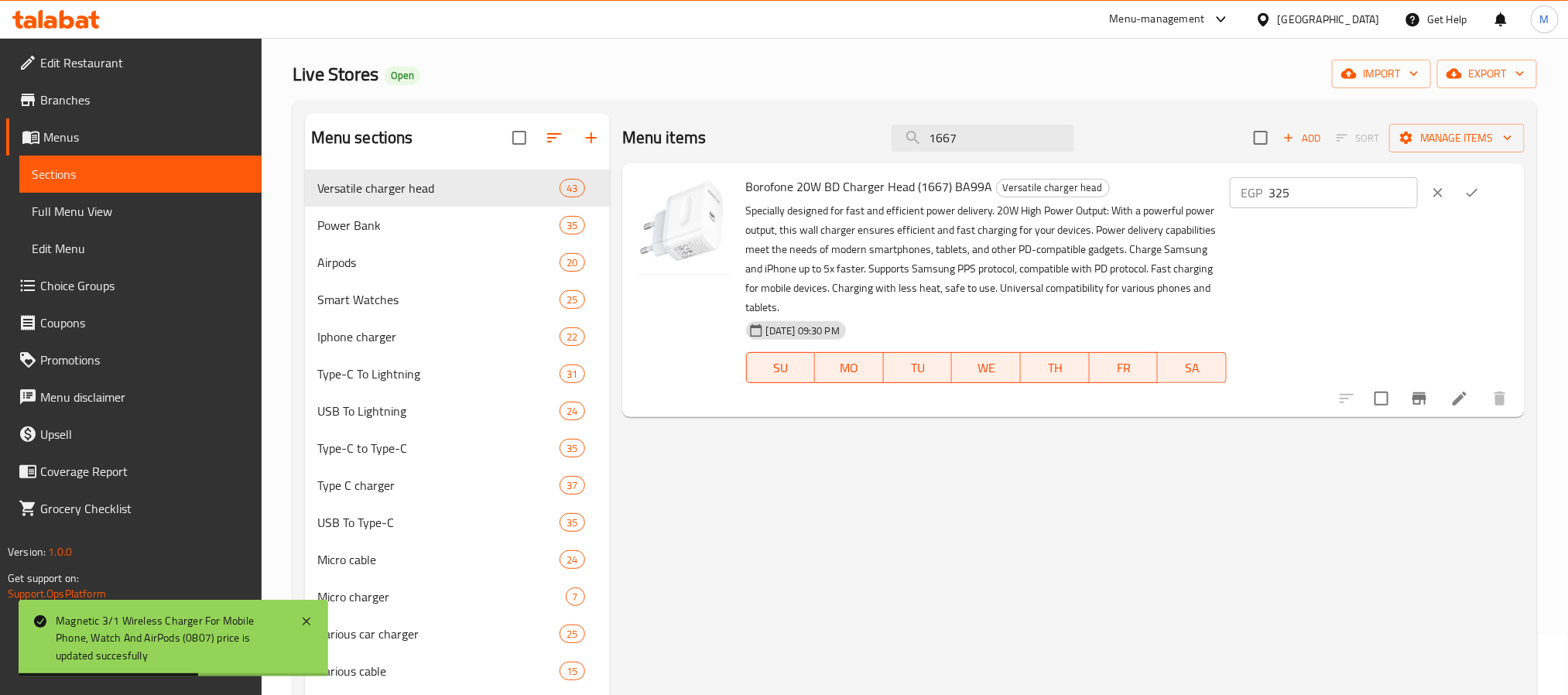
click at [1317, 193] on input "325" at bounding box center [1343, 193] width 150 height 31
paste input "9"
type input "395"
click at [1480, 199] on icon "ok" at bounding box center [1472, 193] width 16 height 16
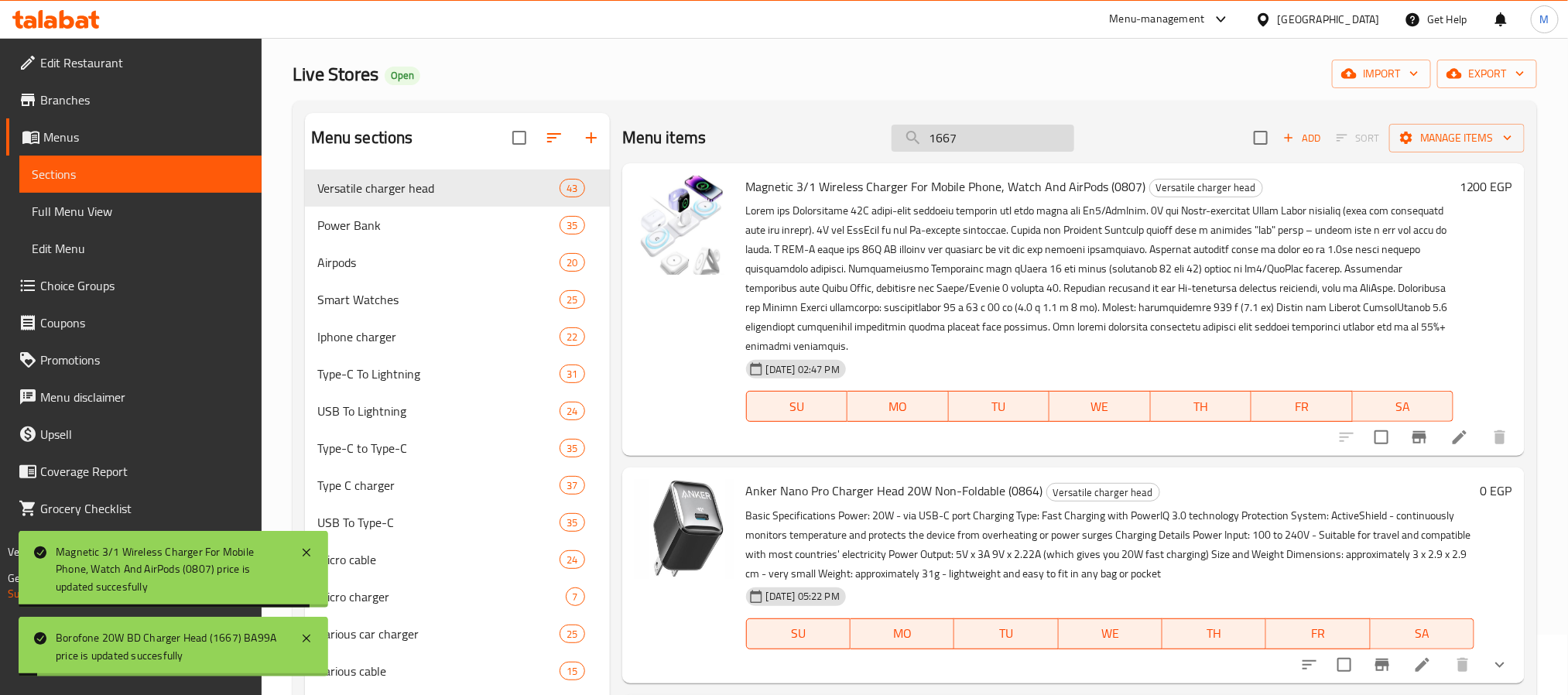
click at [1024, 147] on input "1667" at bounding box center [982, 138] width 183 height 27
paste input "33"
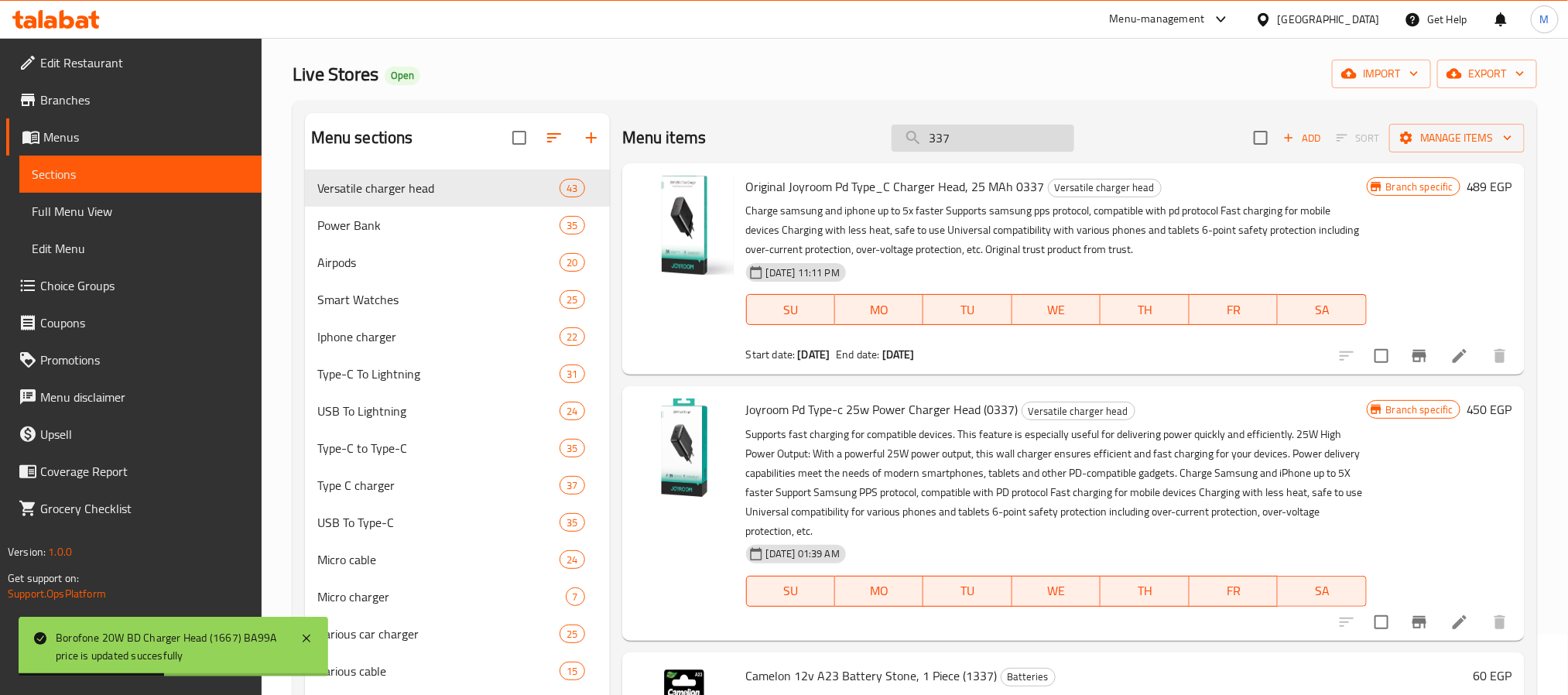
type input "337"
click at [1416, 347] on icon "Branch-specific-item" at bounding box center [1419, 356] width 19 height 19
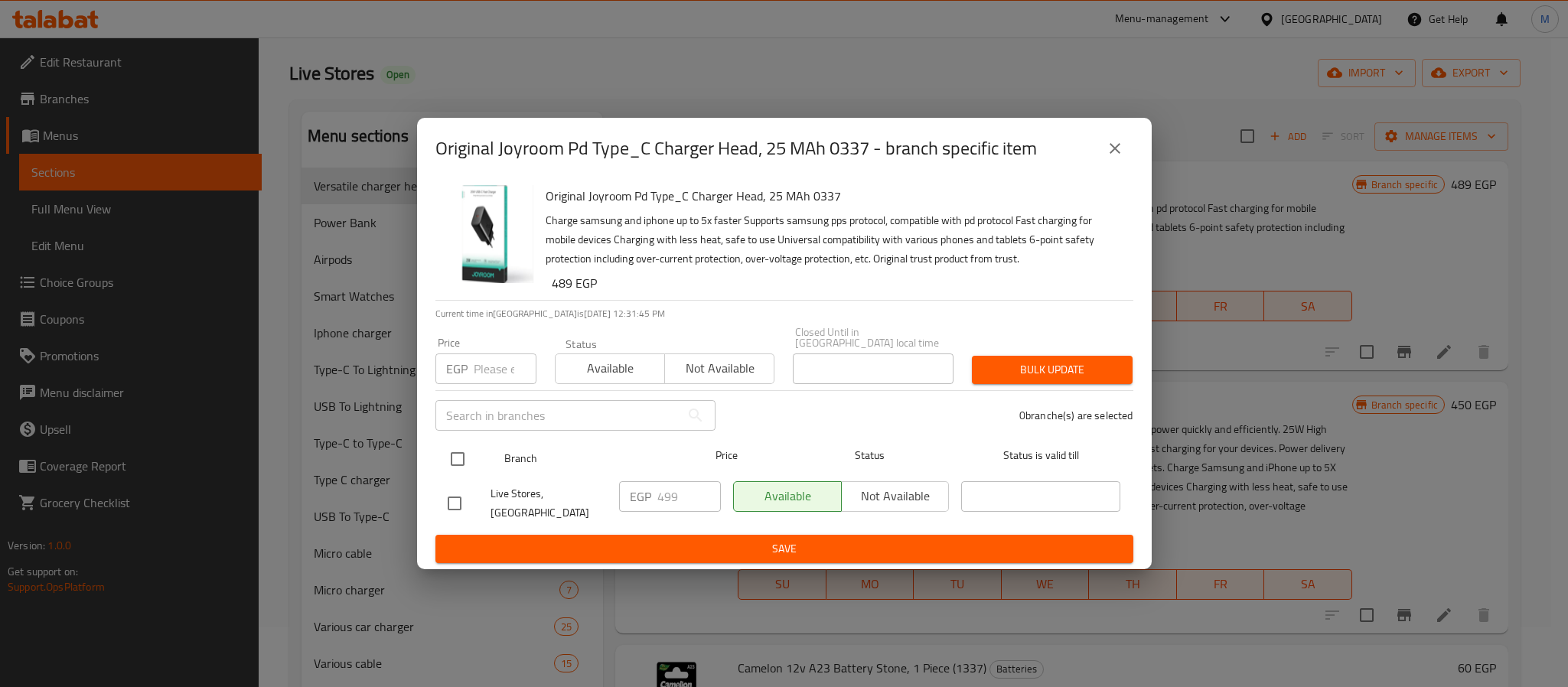
click at [462, 462] on input "checkbox" at bounding box center [457, 458] width 32 height 32
checkbox input "true"
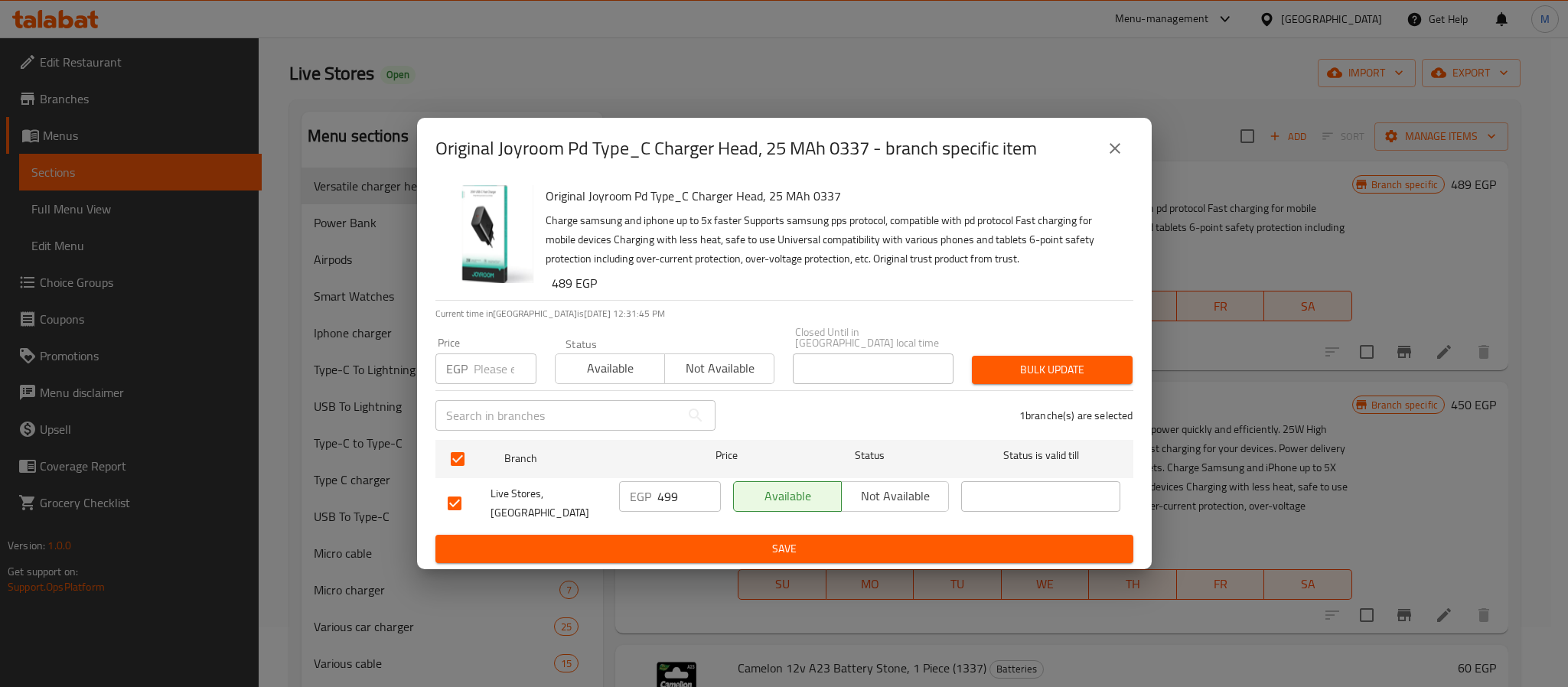
click at [500, 372] on input "number" at bounding box center [504, 369] width 63 height 31
paste input "599"
type input "599"
click at [1075, 377] on span "Bulk update" at bounding box center [1051, 370] width 136 height 19
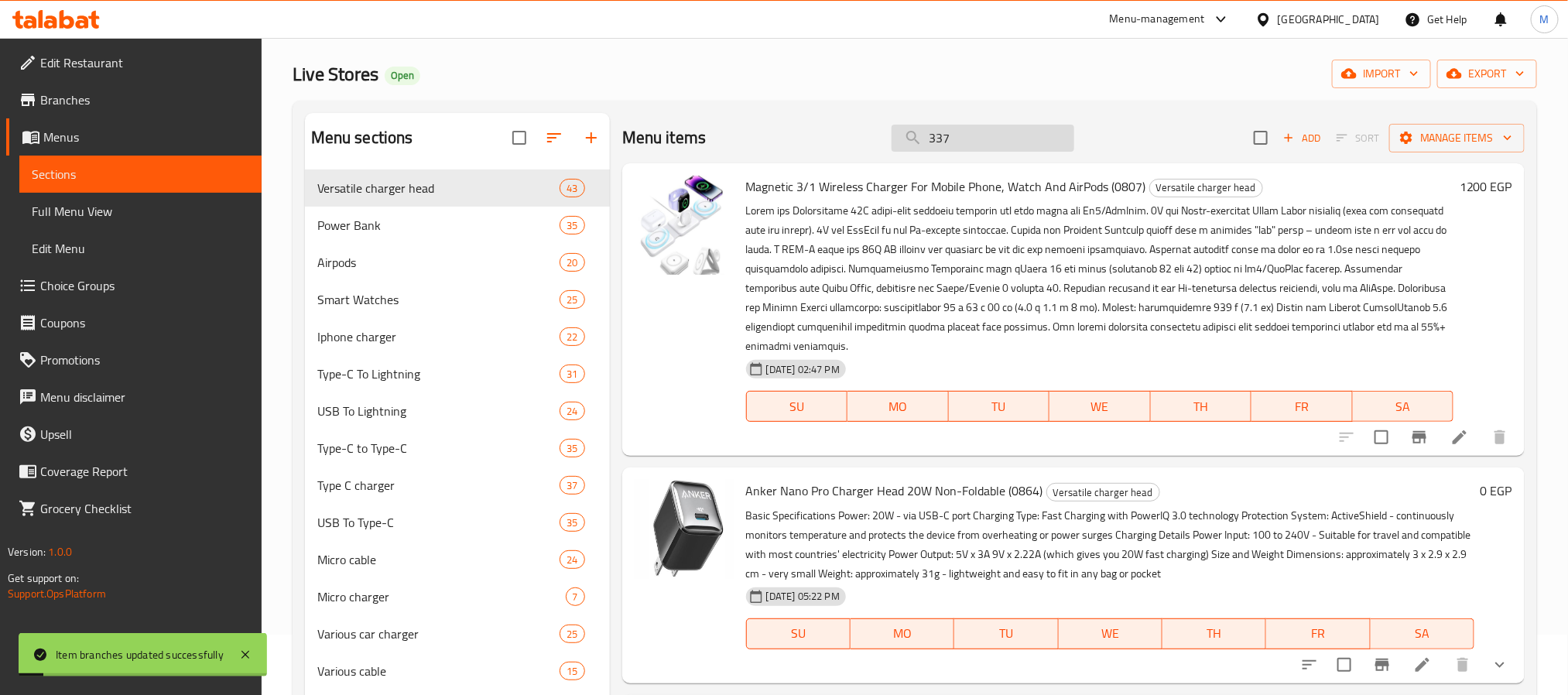
click at [972, 132] on input "337" at bounding box center [982, 138] width 183 height 27
paste input "337"
type input "337"
